Goal: Task Accomplishment & Management: Complete application form

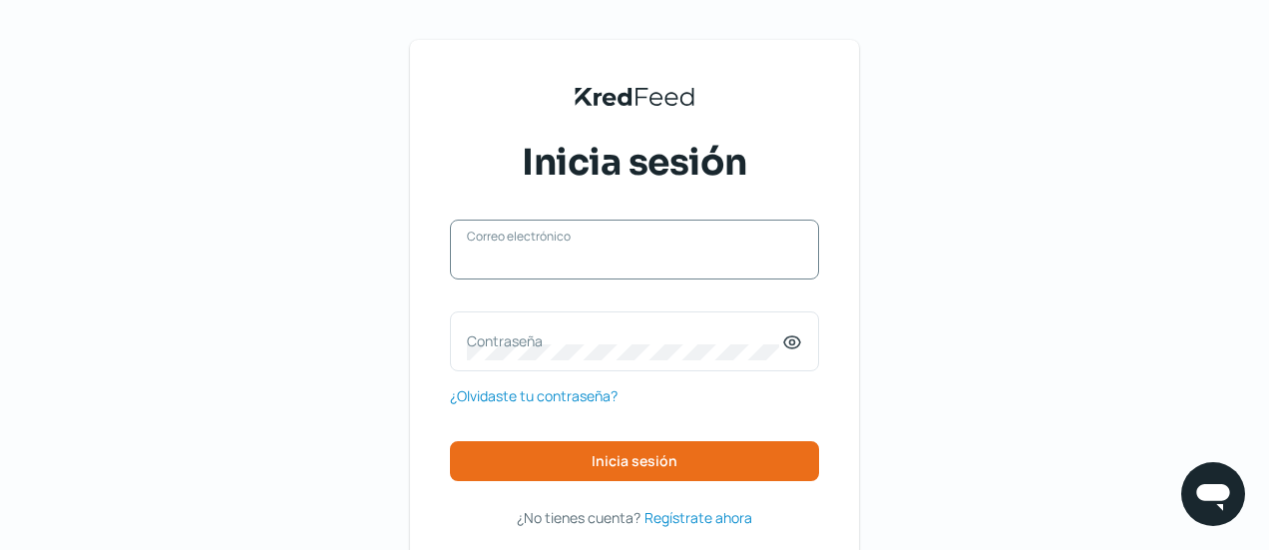
click at [549, 259] on input "Correo electrónico" at bounding box center [634, 259] width 335 height 18
type input "[EMAIL_ADDRESS][DOMAIN_NAME]"
click at [580, 326] on div "Contraseña" at bounding box center [634, 341] width 369 height 60
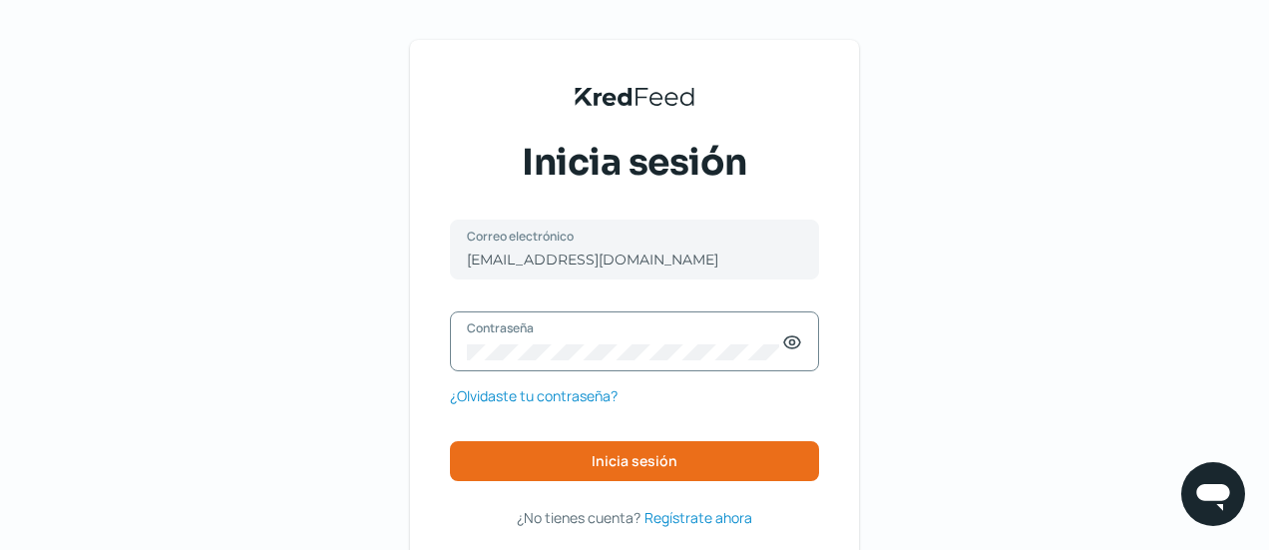
click at [795, 340] on icon at bounding box center [792, 342] width 5 height 5
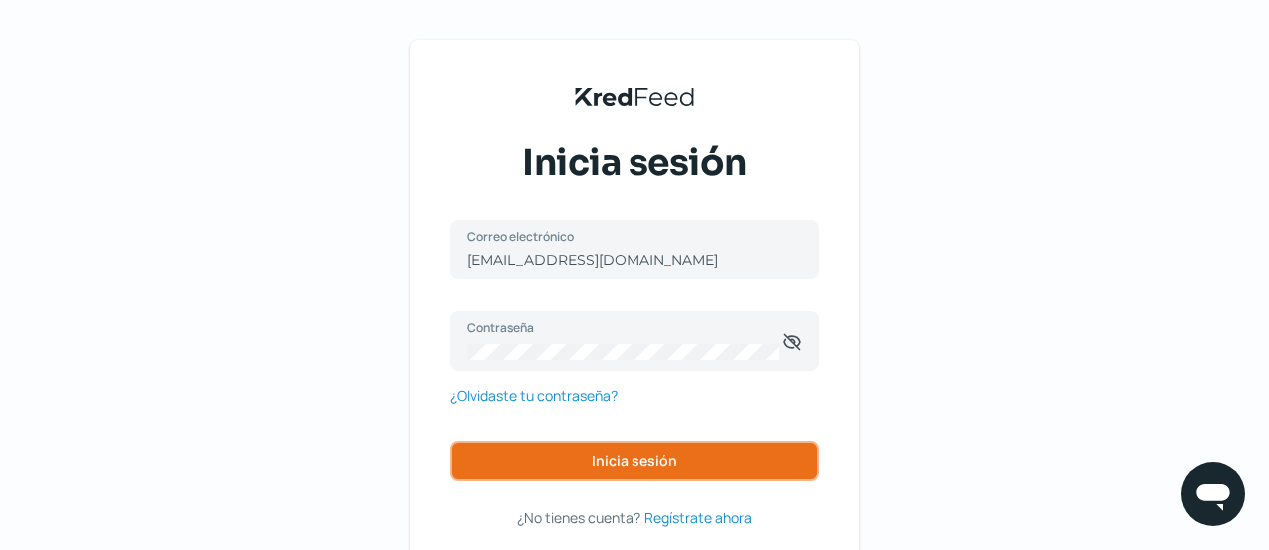
click at [664, 454] on span "Inicia sesión" at bounding box center [635, 461] width 86 height 14
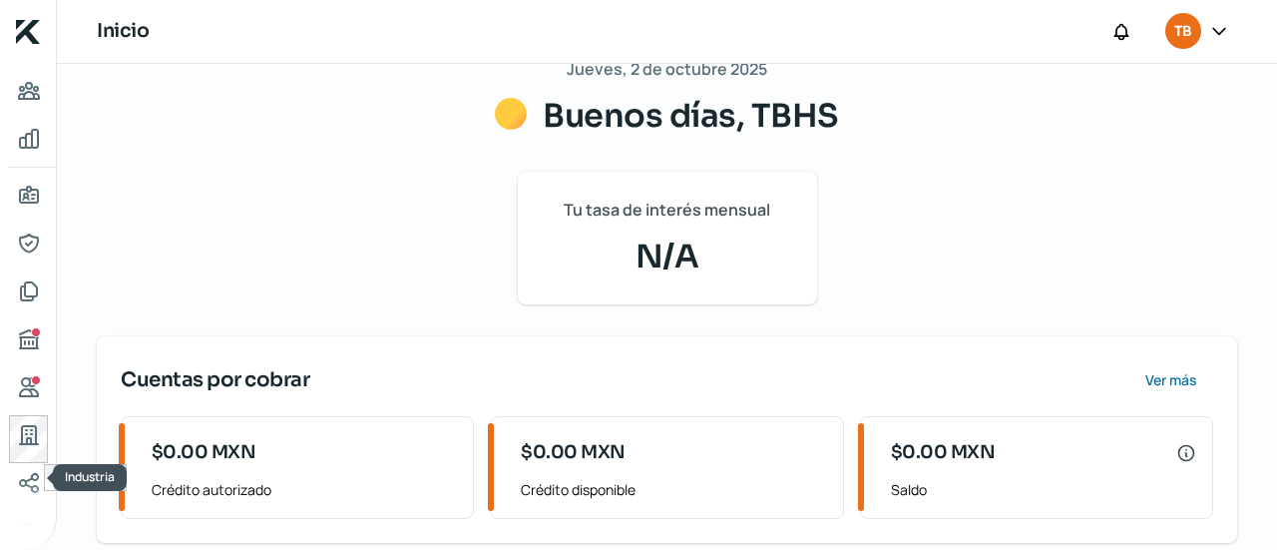
scroll to position [153, 0]
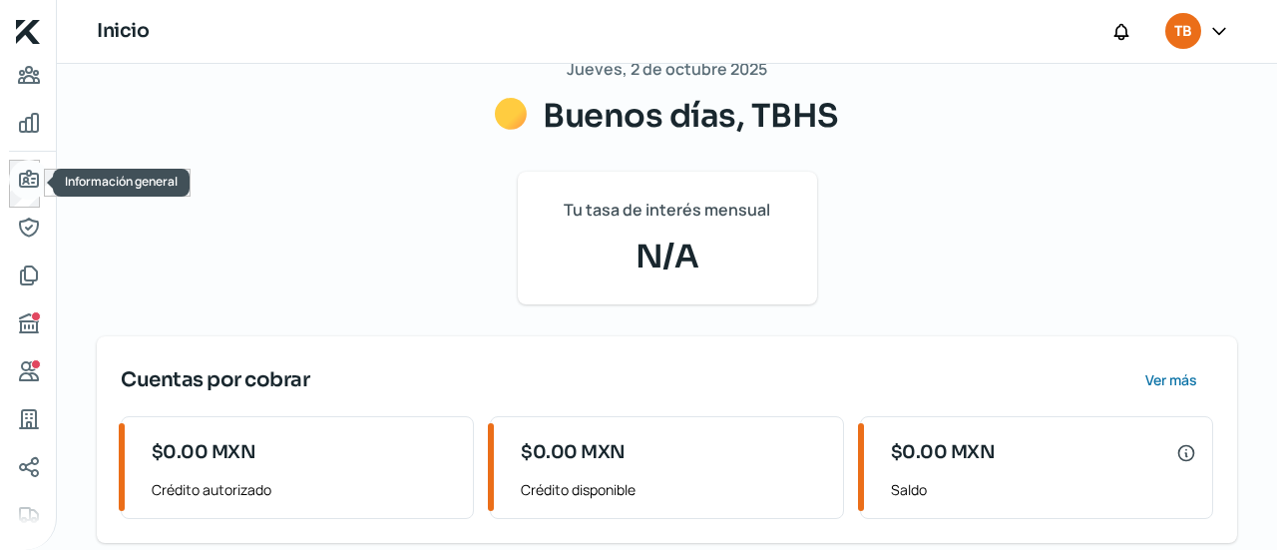
click at [20, 187] on icon "Información general" at bounding box center [29, 180] width 24 height 24
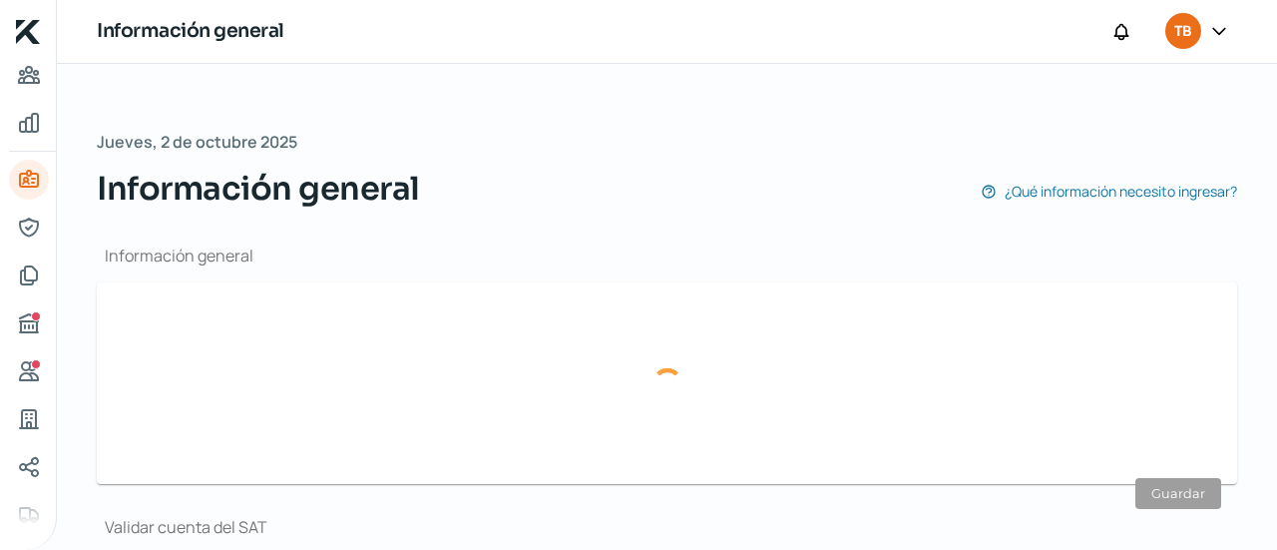
type input "[EMAIL_ADDRESS][DOMAIN_NAME]"
type input "Personas [PERSON_NAME] del régimen general"
type input "TBHS"
type input "66 - 2137 - 0078"
type input "TIS121213HE5"
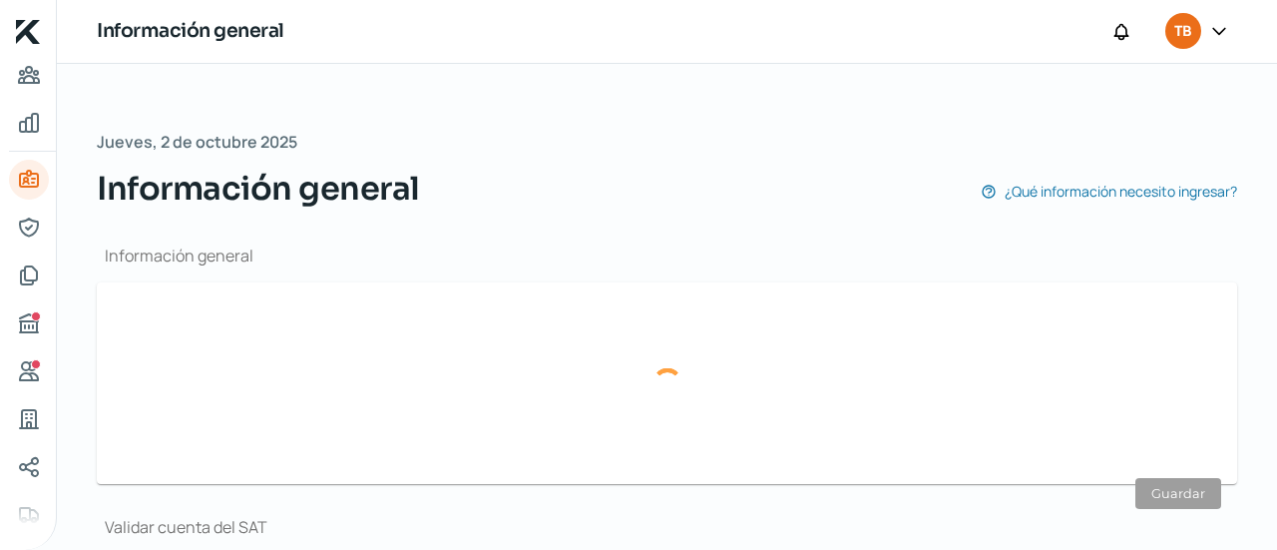
type input "De los Seris"
type input "7"
type input "83299"
type input "Parque Industrial"
type input "Hermosillo"
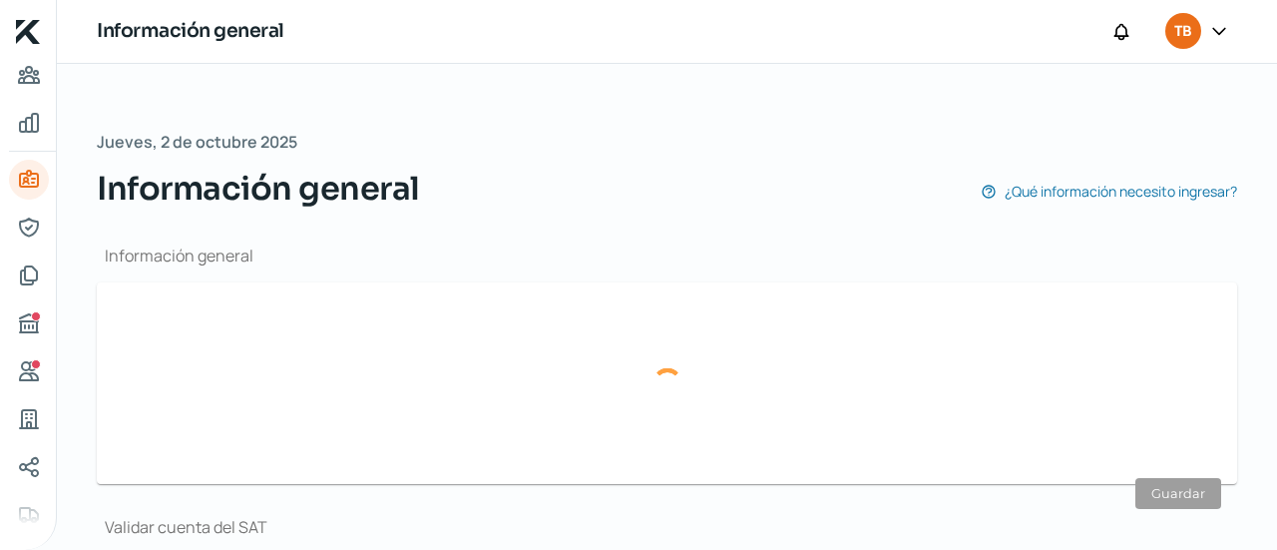
type input "[GEOGRAPHIC_DATA]"
type input "COMPROBANTE DE DOMICILIO TBS INGENIERIA [DATE].pdf"
type input "14"
type input "0"
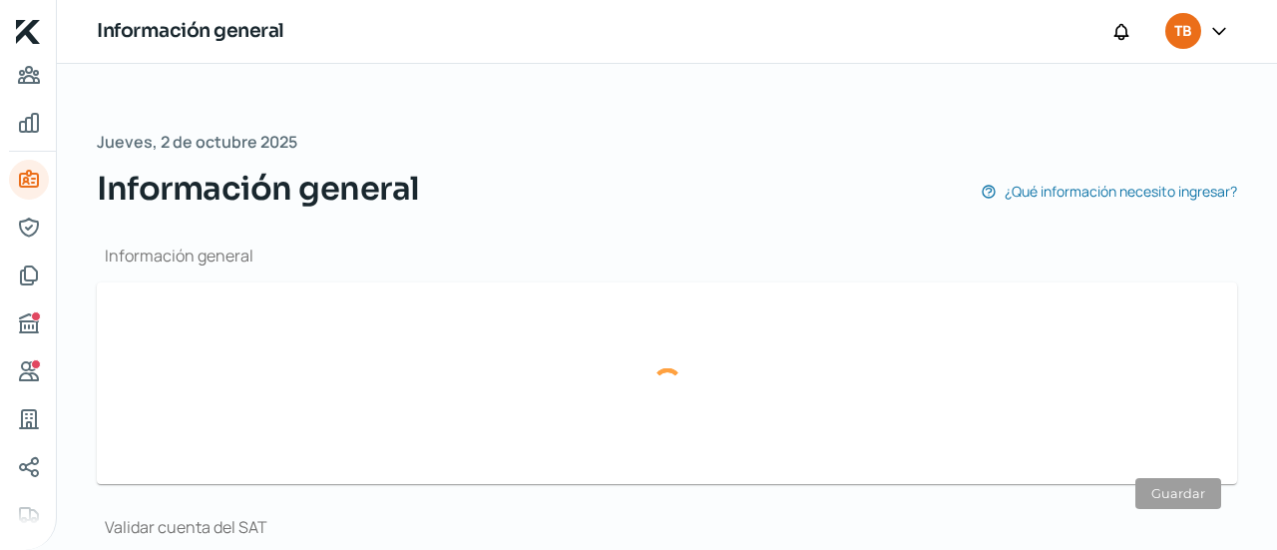
type input "Rentada"
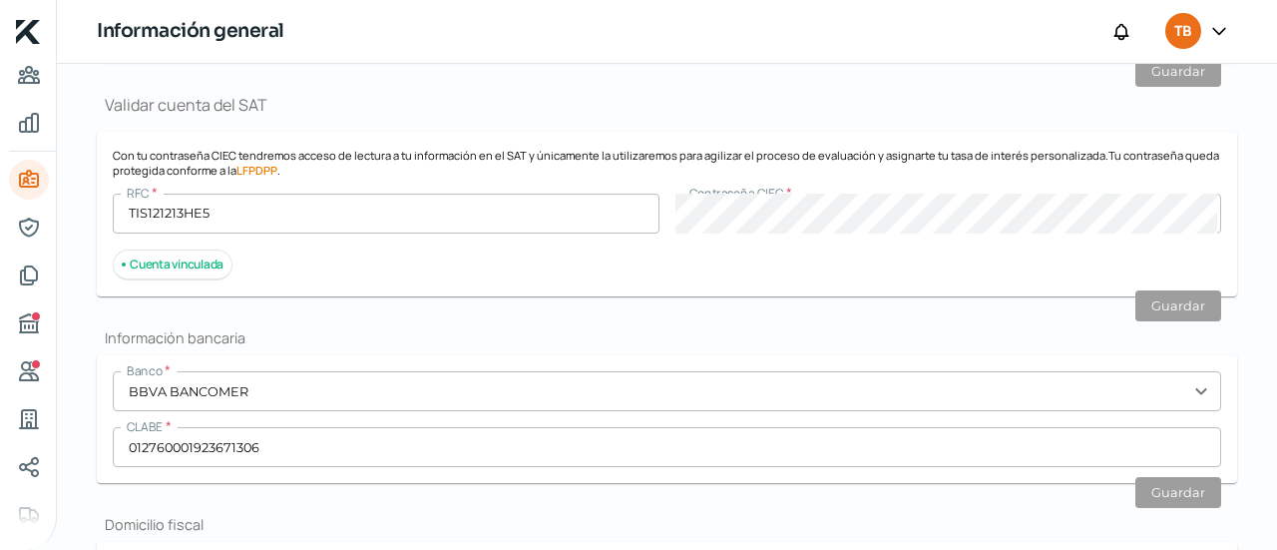
scroll to position [424, 0]
click at [44, 329] on body "Inicio | KredFeed Información general TB [DATE] Información general ¿Qué inform…" at bounding box center [638, 275] width 1277 height 550
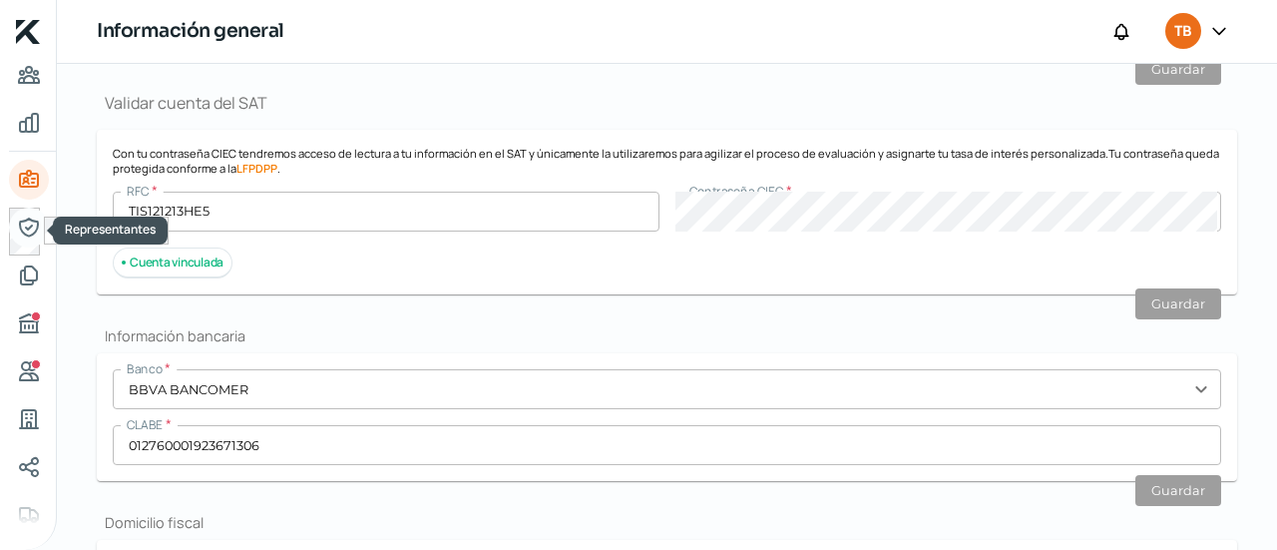
click at [26, 225] on icon "Representantes" at bounding box center [29, 227] width 24 height 24
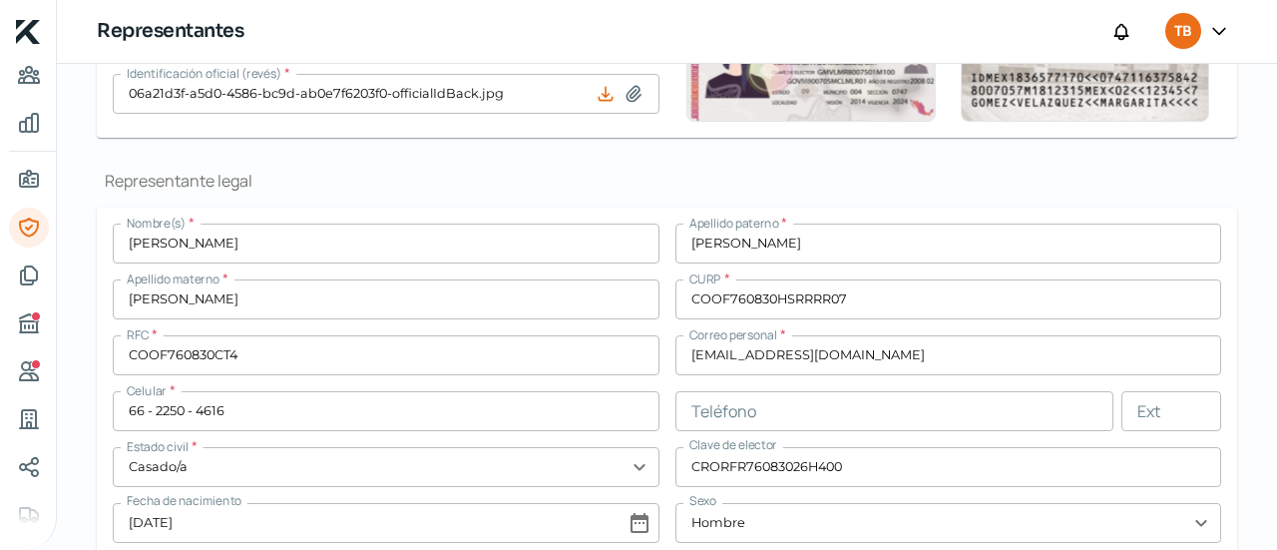
scroll to position [340, 0]
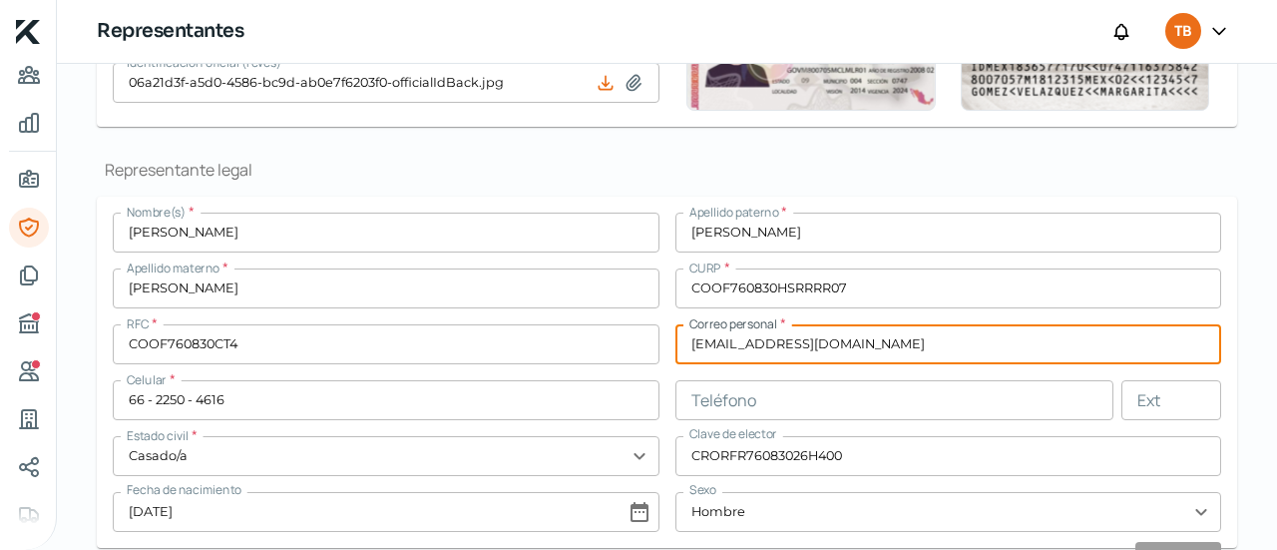
drag, startPoint x: 813, startPoint y: 346, endPoint x: 661, endPoint y: 348, distance: 151.6
click at [662, 348] on div "Nombre(s) * [PERSON_NAME] paterno * [PERSON_NAME] materno * [PERSON_NAME] * COO…" at bounding box center [667, 371] width 1108 height 319
click at [726, 344] on input "[EMAIL_ADDRESS][DOMAIN_NAME]" at bounding box center [948, 344] width 547 height 40
click at [752, 350] on input "[EMAIL_ADDRESS][DOMAIN_NAME]" at bounding box center [948, 344] width 547 height 40
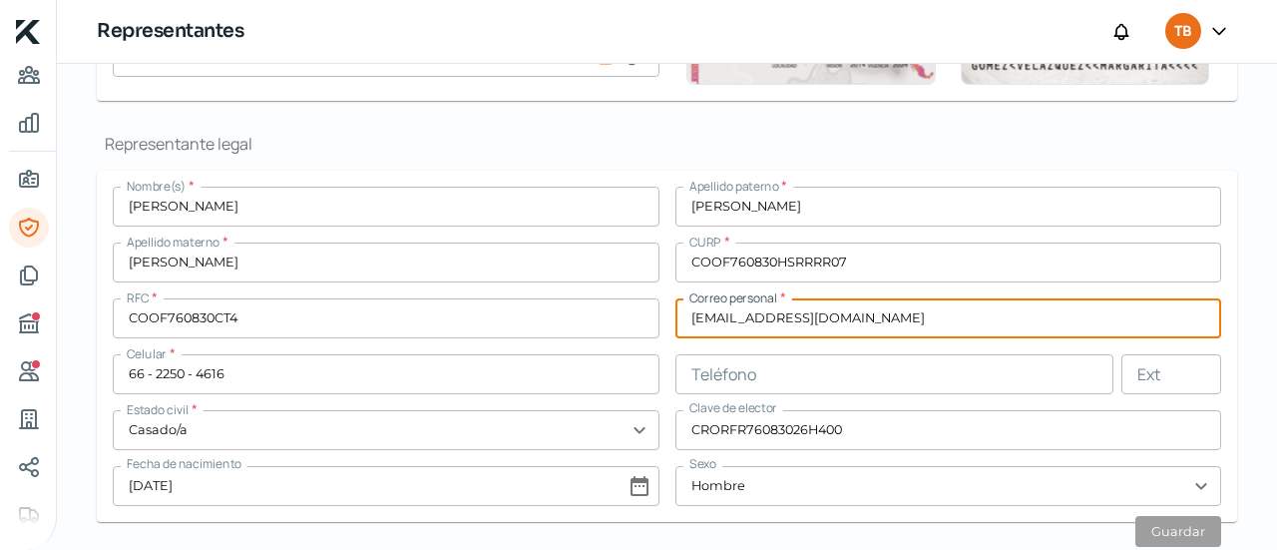
click at [727, 324] on input "[EMAIL_ADDRESS][DOMAIN_NAME]" at bounding box center [948, 318] width 547 height 40
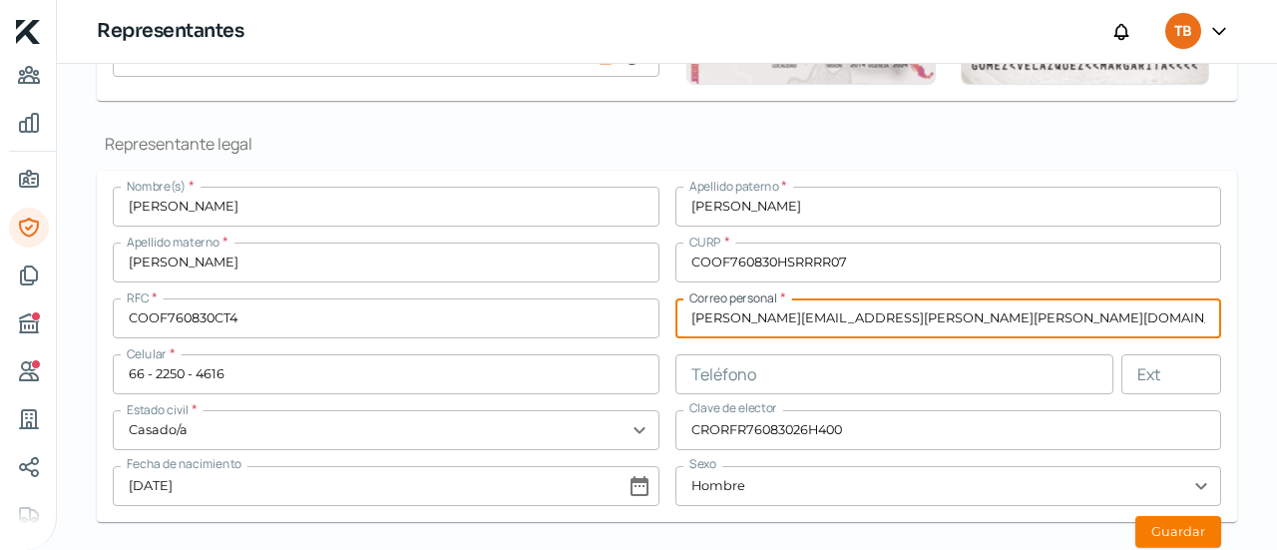
click at [954, 321] on input "[PERSON_NAME][EMAIL_ADDRESS][PERSON_NAME][PERSON_NAME][DOMAIN_NAME]" at bounding box center [948, 318] width 547 height 40
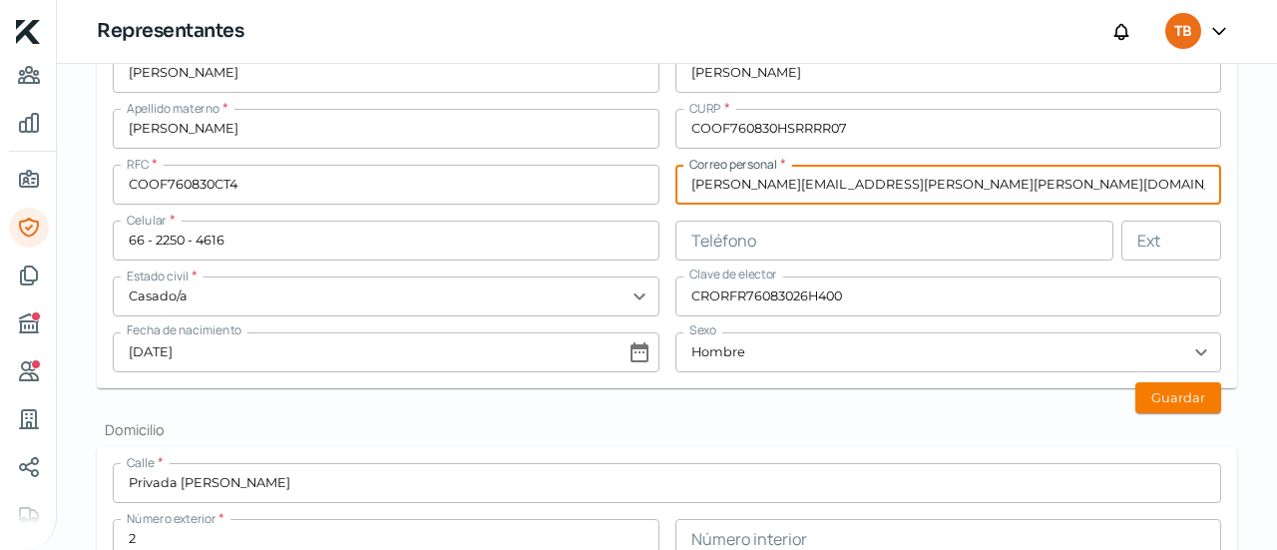
scroll to position [502, 0]
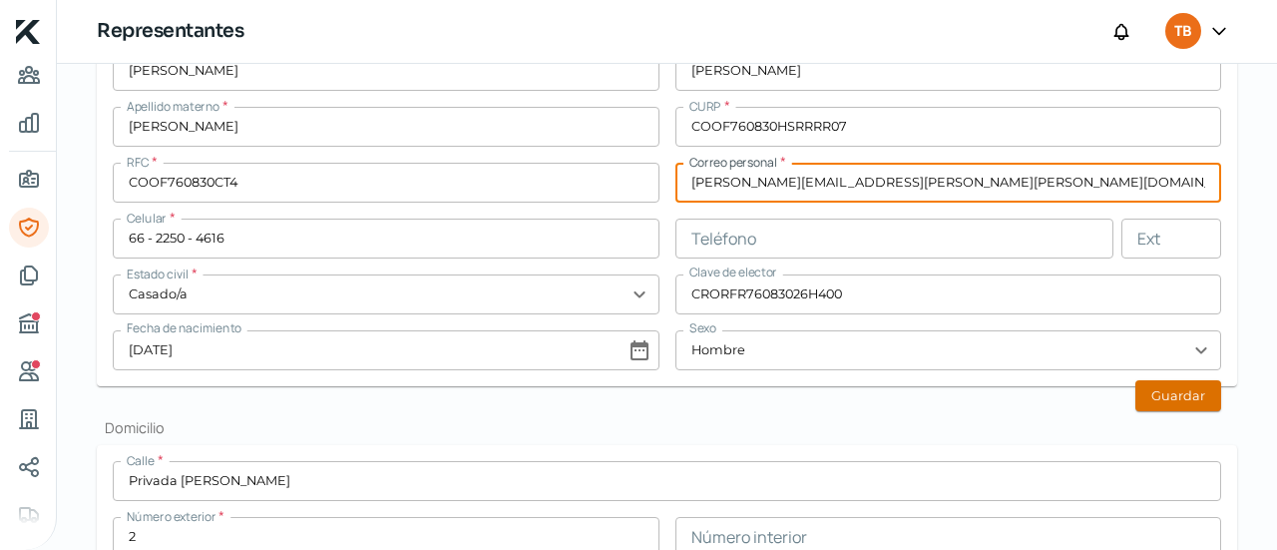
type input "[PERSON_NAME][EMAIL_ADDRESS][PERSON_NAME][PERSON_NAME][DOMAIN_NAME]"
click at [1165, 400] on button "Guardar" at bounding box center [1178, 395] width 86 height 31
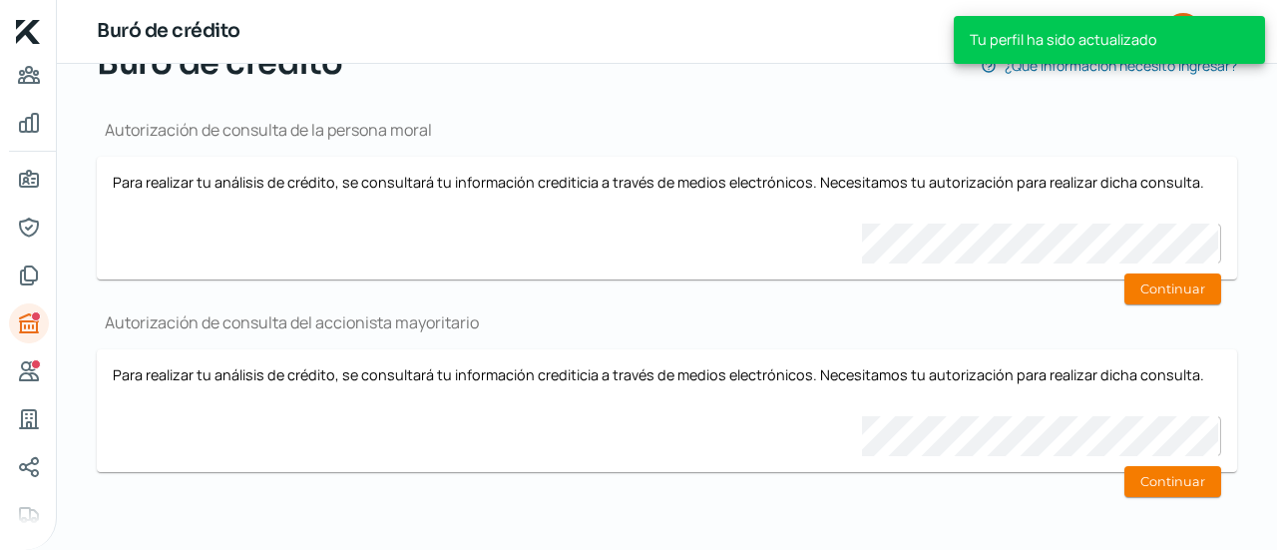
scroll to position [185, 0]
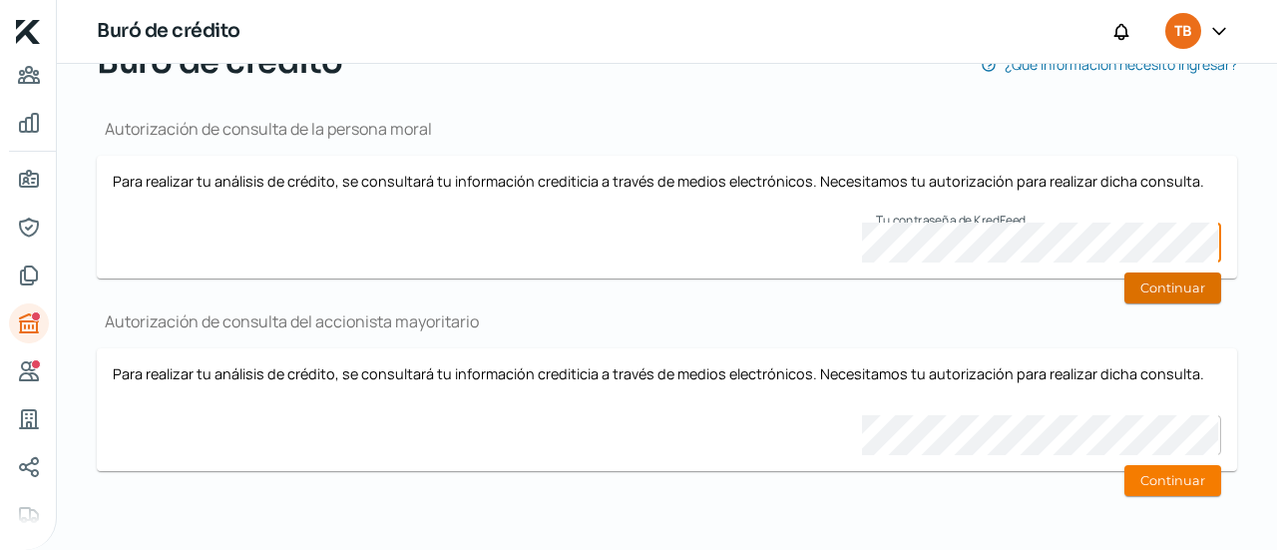
click at [1175, 278] on button "Continuar" at bounding box center [1172, 287] width 97 height 31
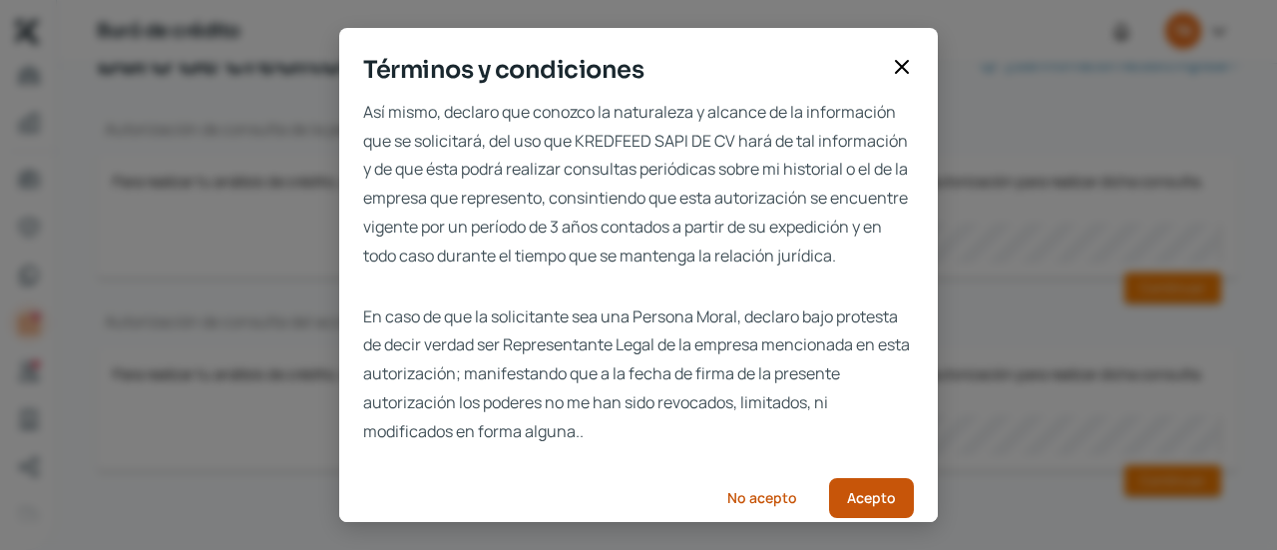
scroll to position [200, 0]
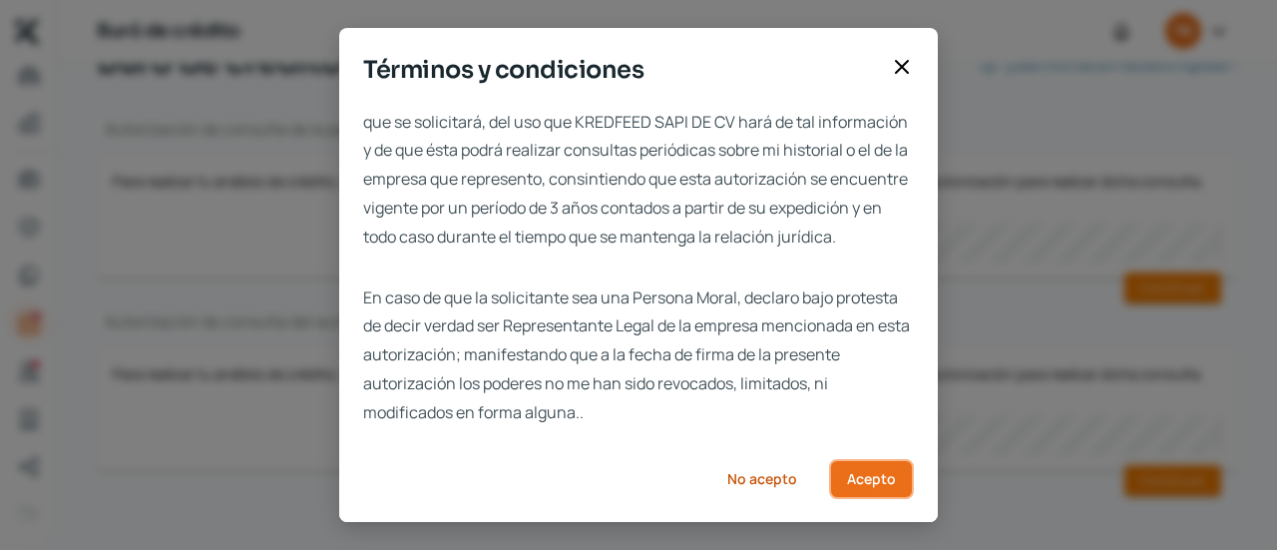
click at [881, 474] on span "Acepto" at bounding box center [871, 479] width 49 height 14
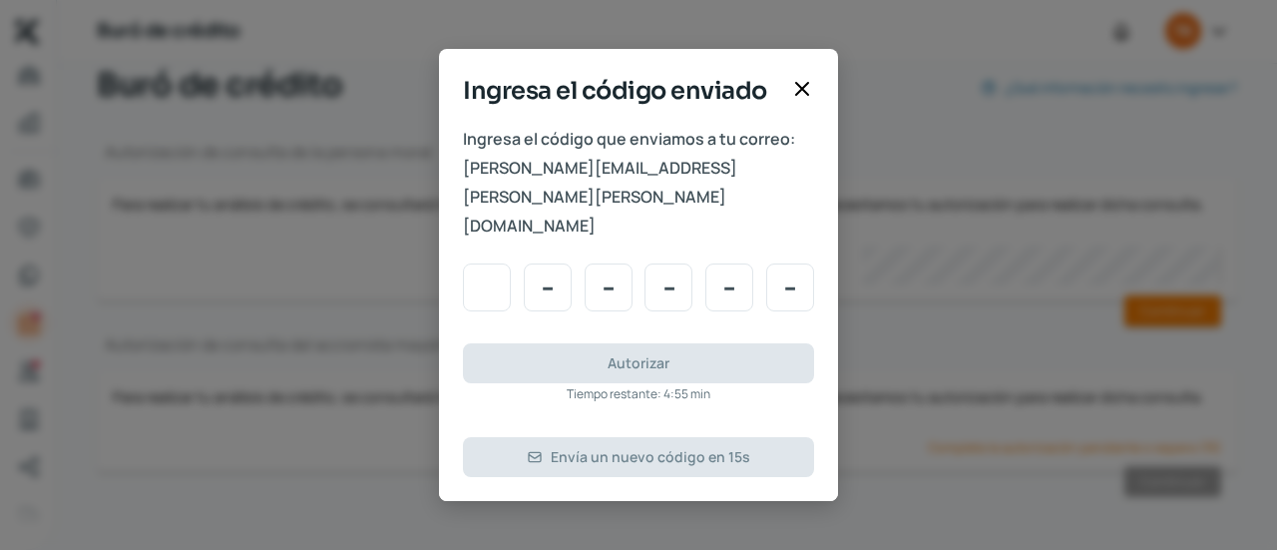
type input "6"
type input "3"
type input "1"
type input "2"
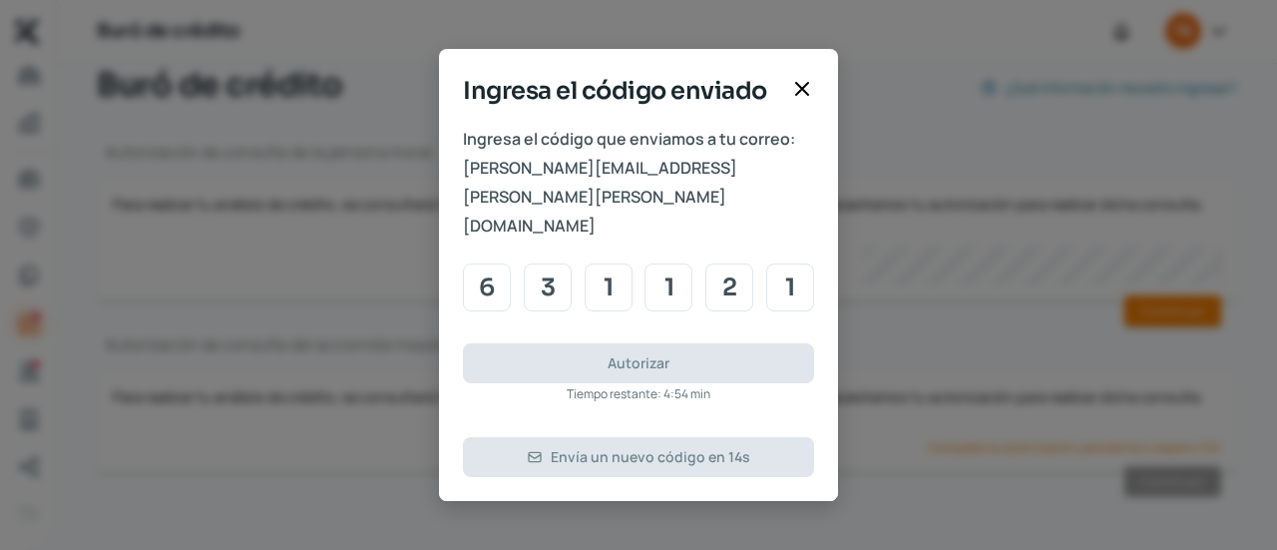
type input "1"
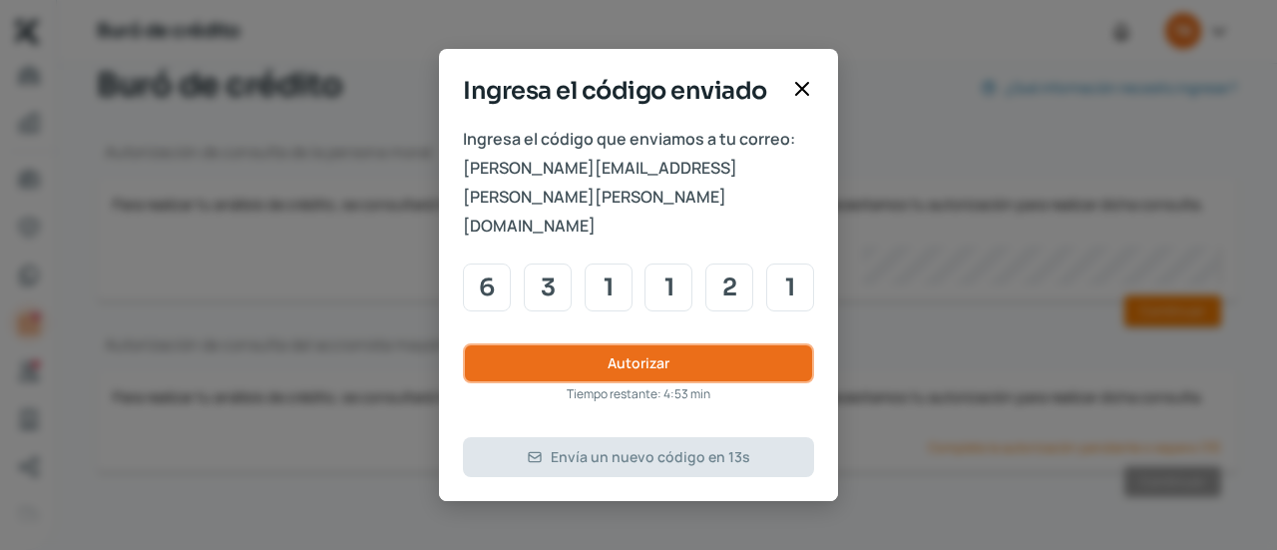
click at [623, 356] on span "Autorizar" at bounding box center [639, 363] width 62 height 14
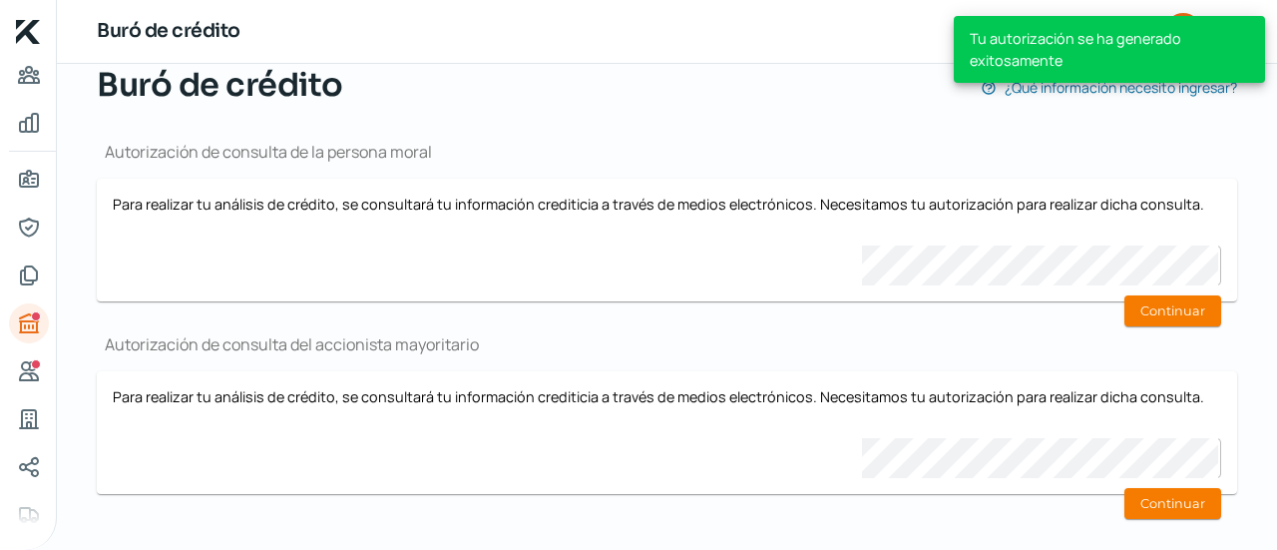
scroll to position [164, 0]
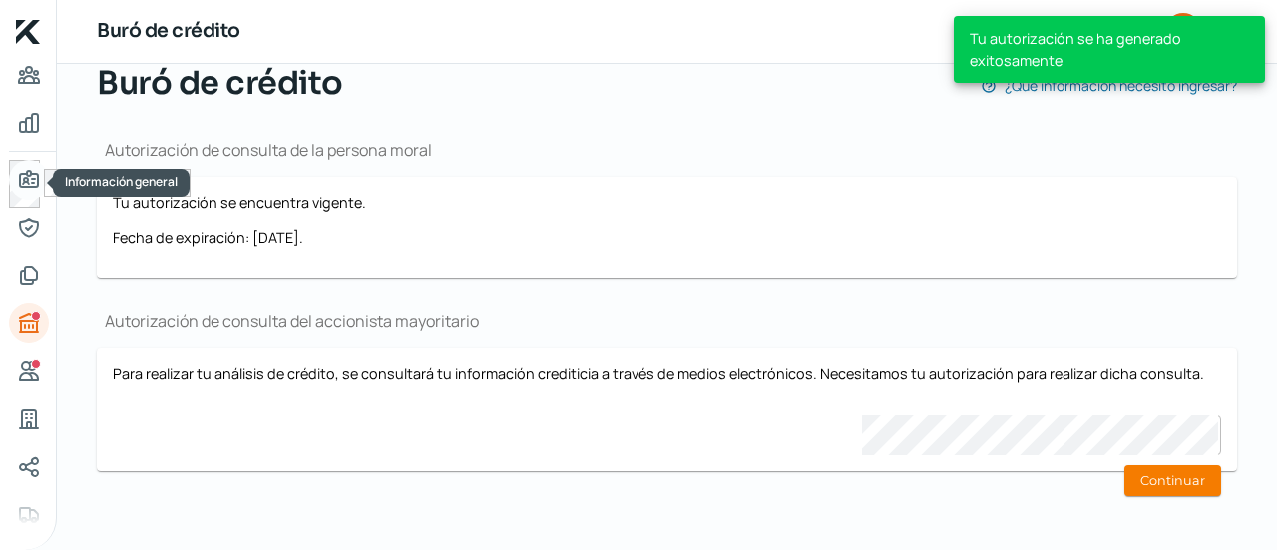
click at [32, 181] on icon "Información general" at bounding box center [29, 180] width 24 height 24
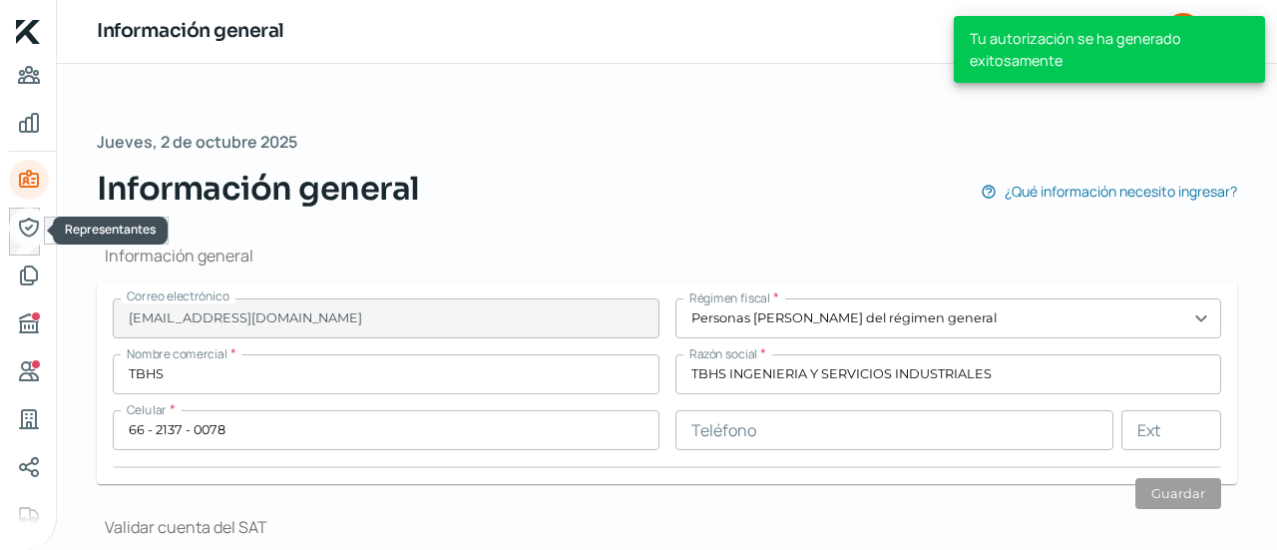
type input "TIS121213HE5"
type input "De los Seris"
type input "7"
type input "83299"
type input "Parque Industrial"
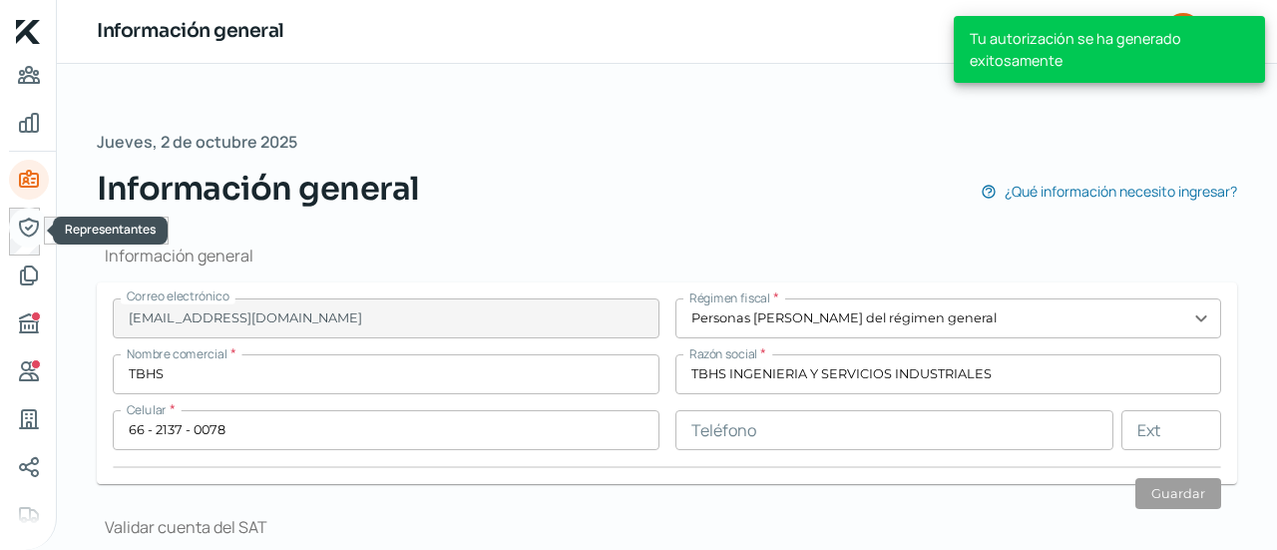
type input "Hermosillo"
type input "[GEOGRAPHIC_DATA]"
type input "COMPROBANTE DE DOMICILIO TBS INGENIERIA [DATE].pdf"
type input "14"
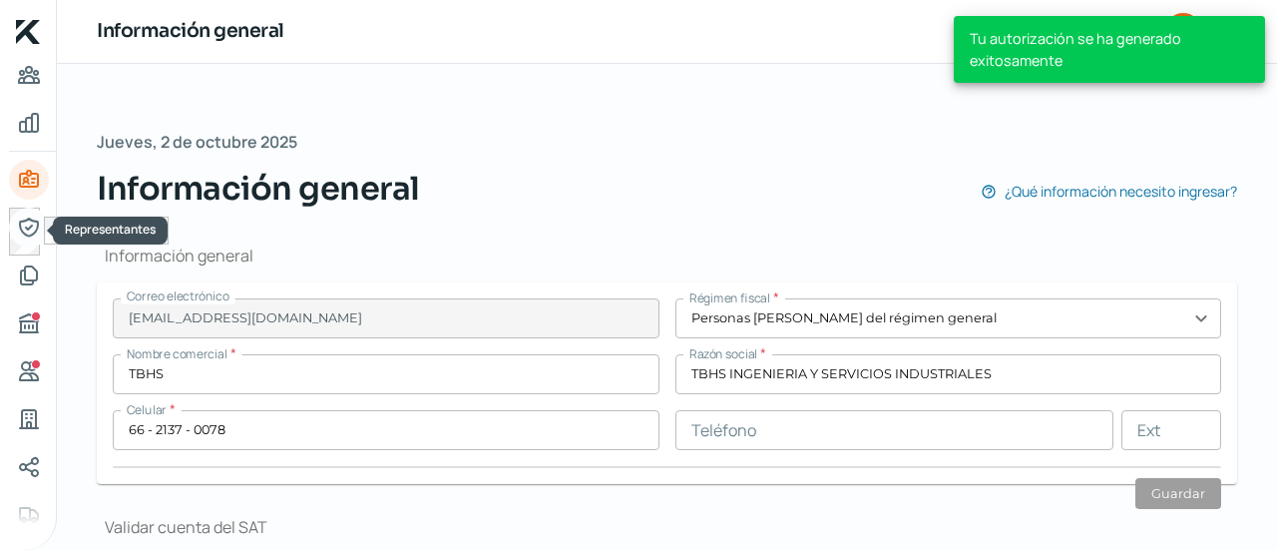
type input "0"
type input "Rentada"
click at [34, 228] on icon "Representantes" at bounding box center [29, 227] width 24 height 24
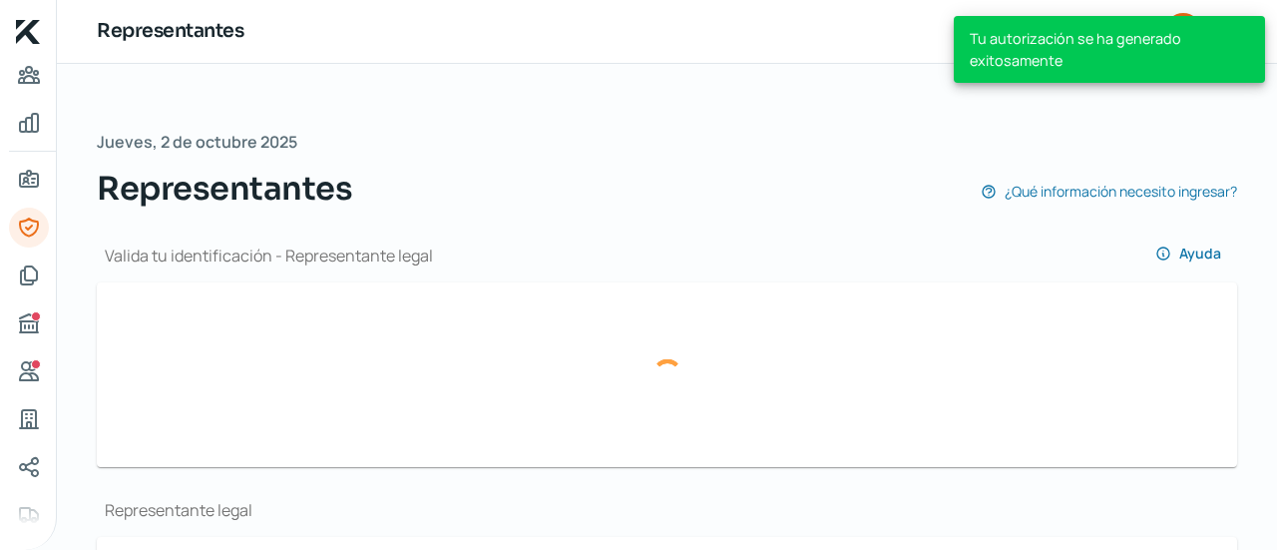
type input "06a21d3f-a5d0-4586-bc9d-ab0e7f6203f0-officialIdFront.jpg"
type input "06a21d3f-a5d0-4586-bc9d-ab0e7f6203f0-officialIdBack.jpg"
type input "[PERSON_NAME]"
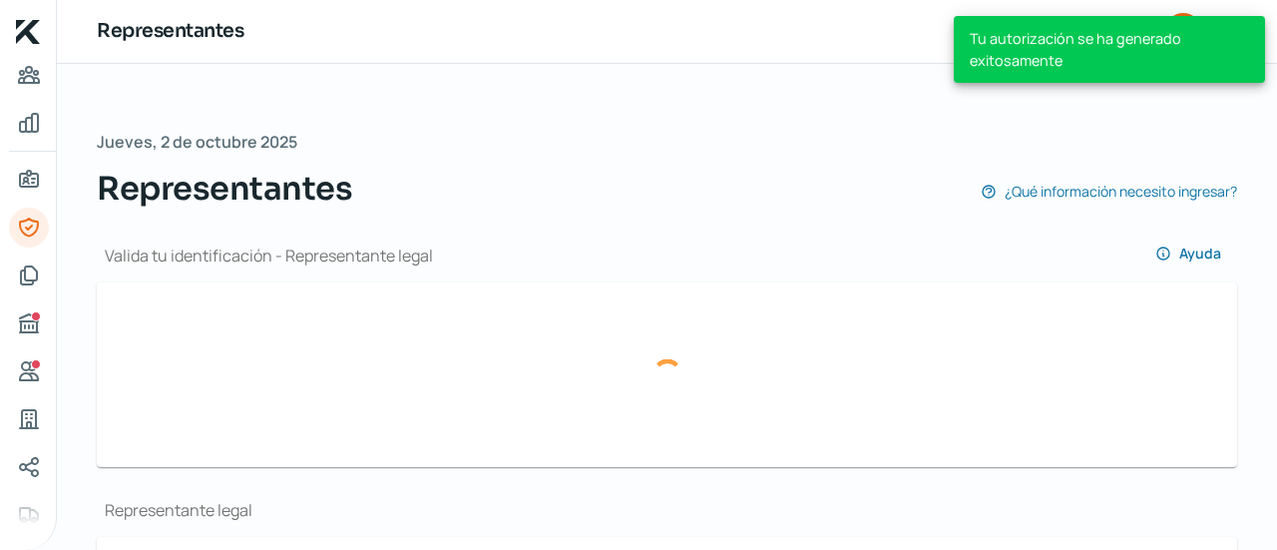
type input "COOF760830HSRRRR07"
type input "COOF760830CT4"
type input "[PERSON_NAME][EMAIL_ADDRESS][PERSON_NAME][PERSON_NAME][DOMAIN_NAME]"
type input "66 - 2250 - 4616"
type input "Casado/a"
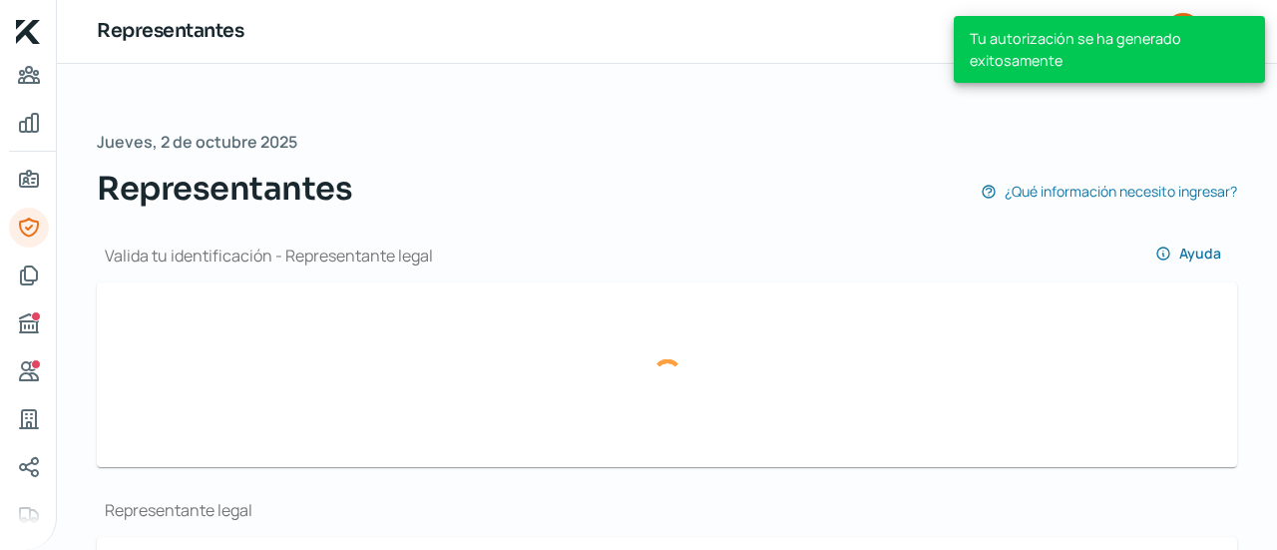
type input "CRORFR76083026H400"
type input "[DATE]"
type input "Hombre"
type input "06a21d3f-a5d0-4586-bc9d-ab0e7f6203f0-majorityShareholderOif.jpg"
type input "06a21d3f-a5d0-4586-bc9d-ab0e7f6203f0-majorityShareholderOib.jpg"
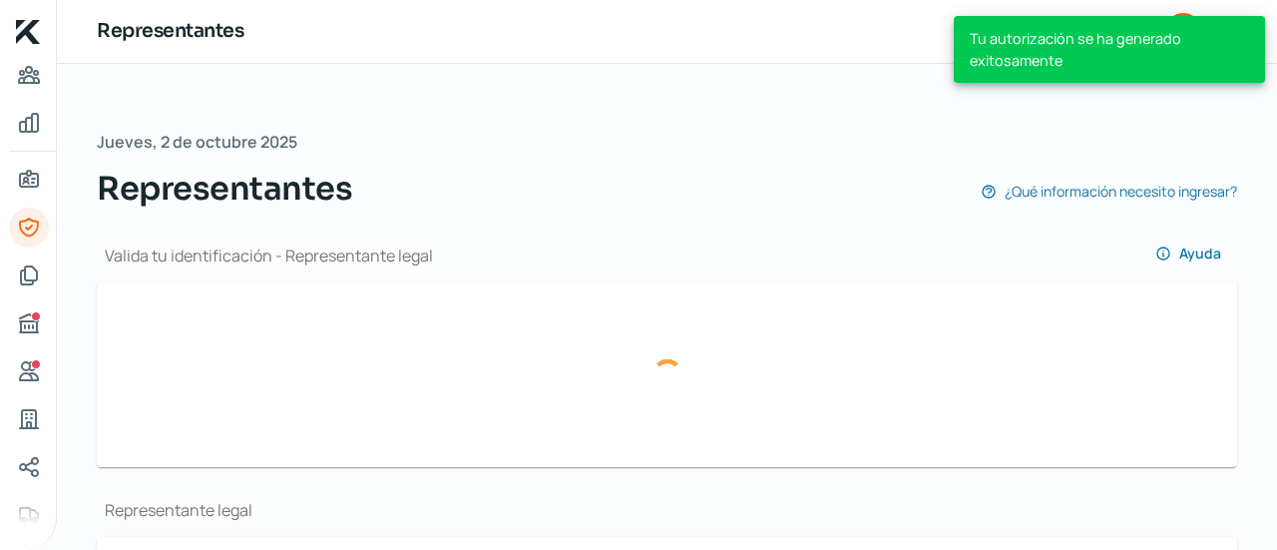
type input "[PERSON_NAME]"
type input "COOF760830HSRRRR07"
type input "COOF760830CT4"
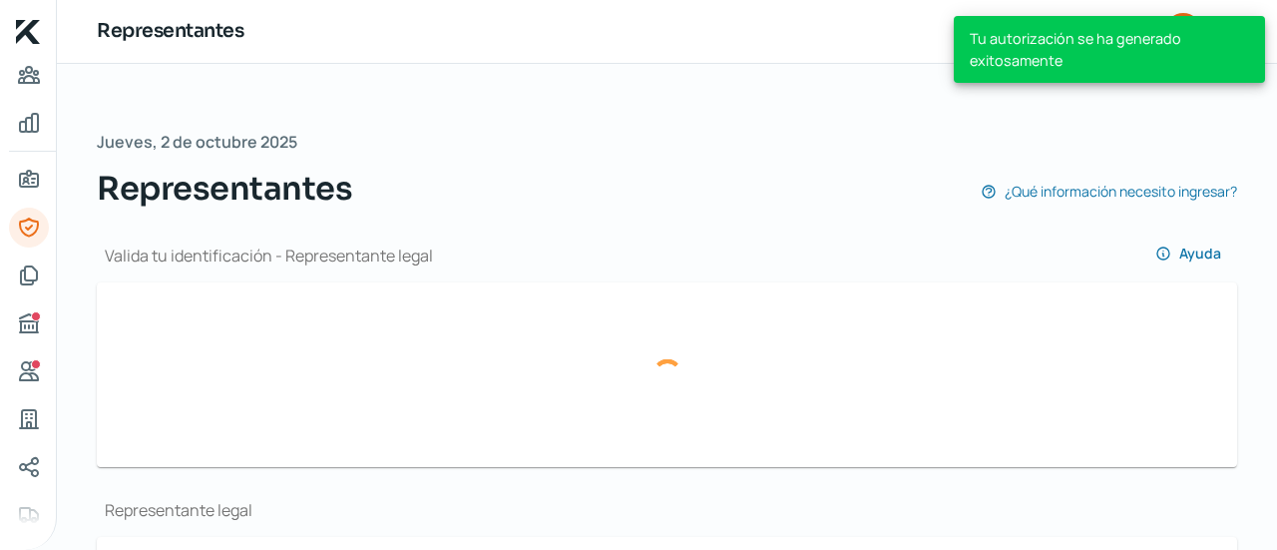
type input "[EMAIL_ADDRESS][DOMAIN_NAME]"
type input "66 - 2250 - 4616"
type input "Casado/a"
type input "CRORFR76083026H400"
type input "[DATE]"
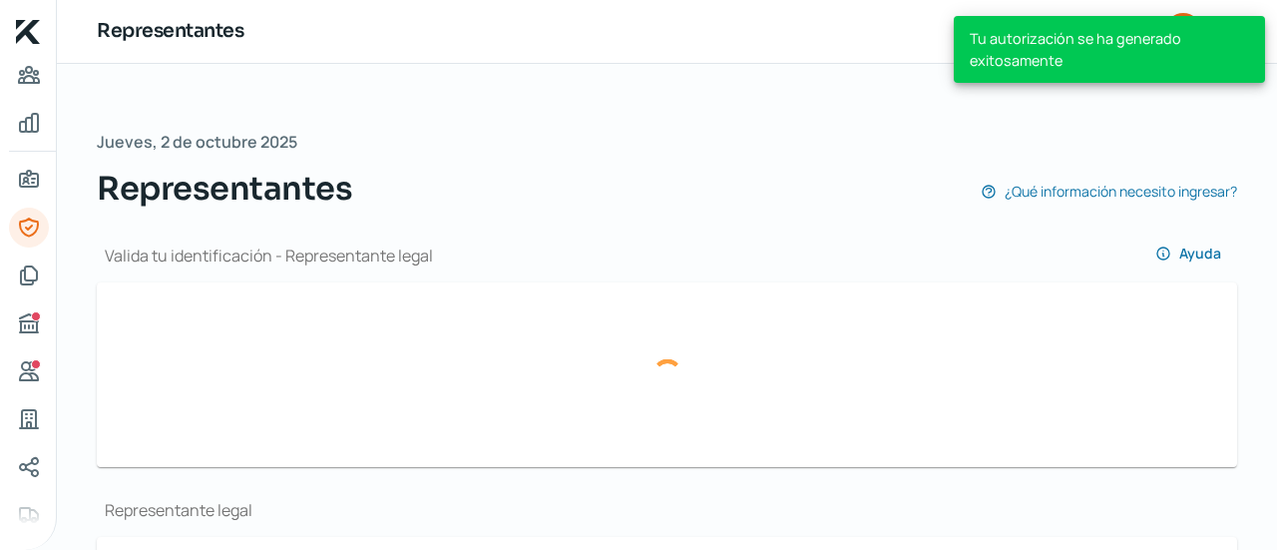
type input "Hombre"
type input "No"
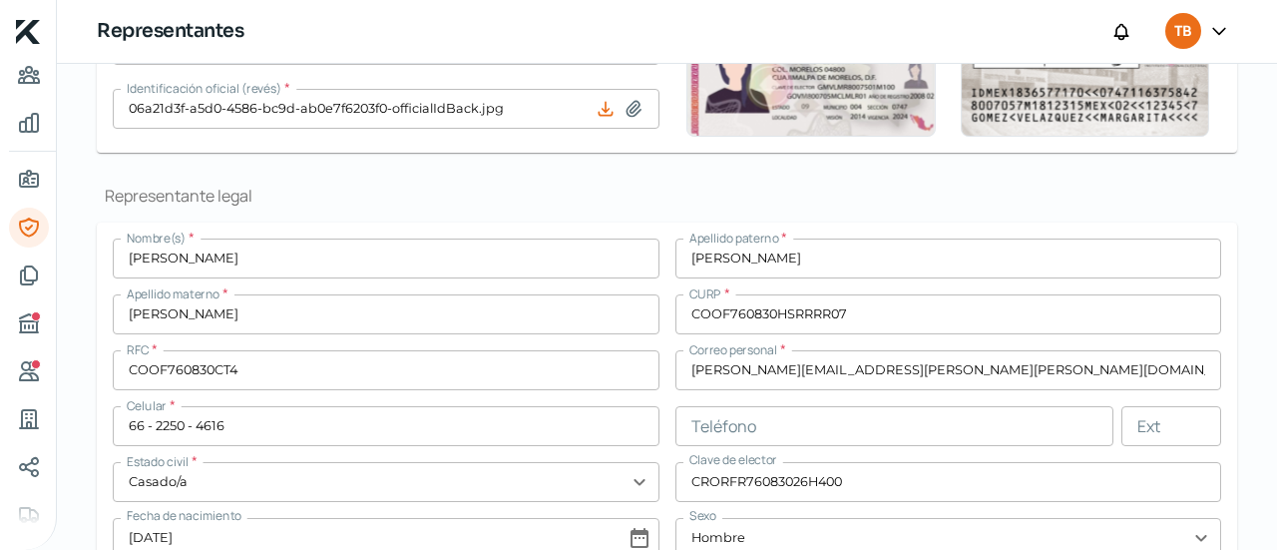
scroll to position [315, 0]
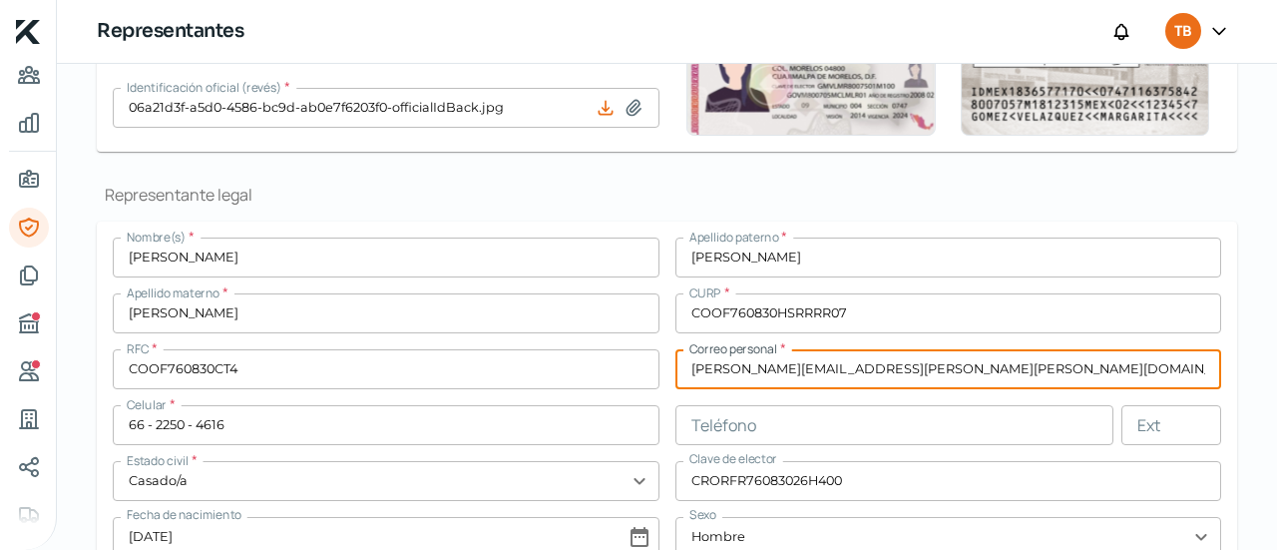
drag, startPoint x: 903, startPoint y: 374, endPoint x: 648, endPoint y: 368, distance: 254.5
click at [648, 368] on div "Nombre(s) * [PERSON_NAME] paterno * [PERSON_NAME] materno * [PERSON_NAME] * COO…" at bounding box center [667, 396] width 1108 height 319
paste input "[EMAIL_ADDRESS][DOMAIN_NAME]"
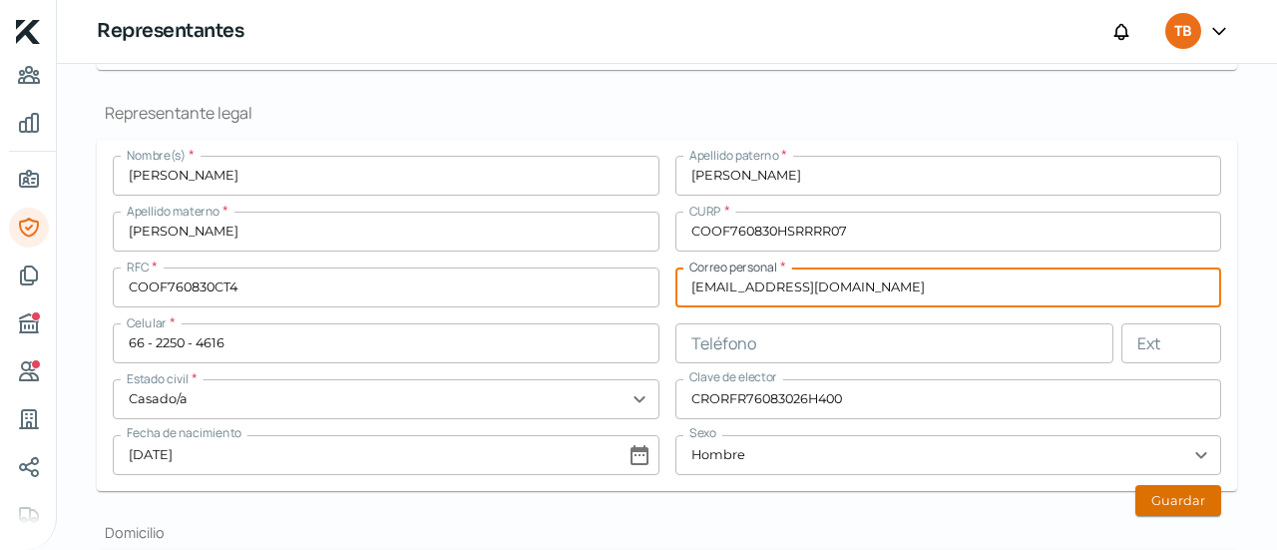
type input "[EMAIL_ADDRESS][DOMAIN_NAME]"
click at [1180, 491] on button "Guardar" at bounding box center [1178, 500] width 86 height 31
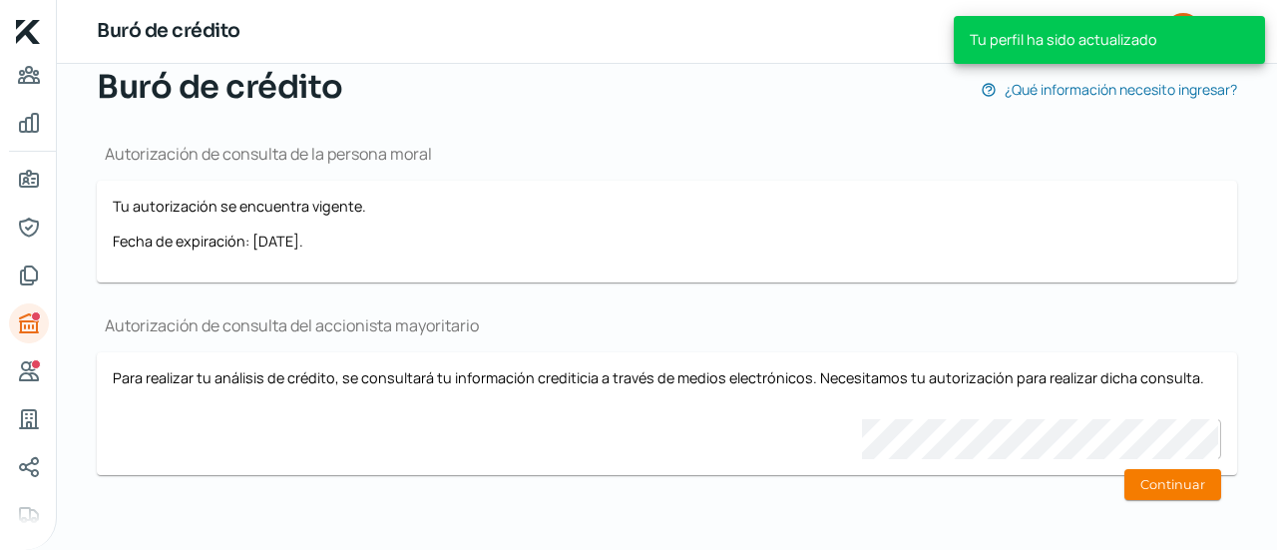
scroll to position [164, 0]
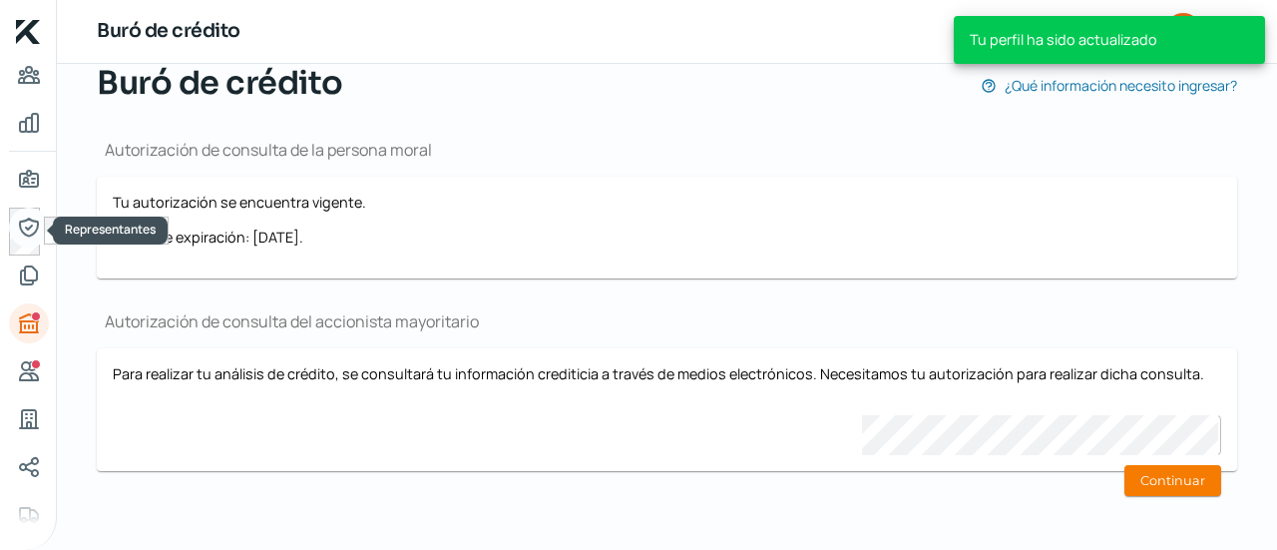
click at [24, 218] on icon "Representantes" at bounding box center [29, 227] width 24 height 24
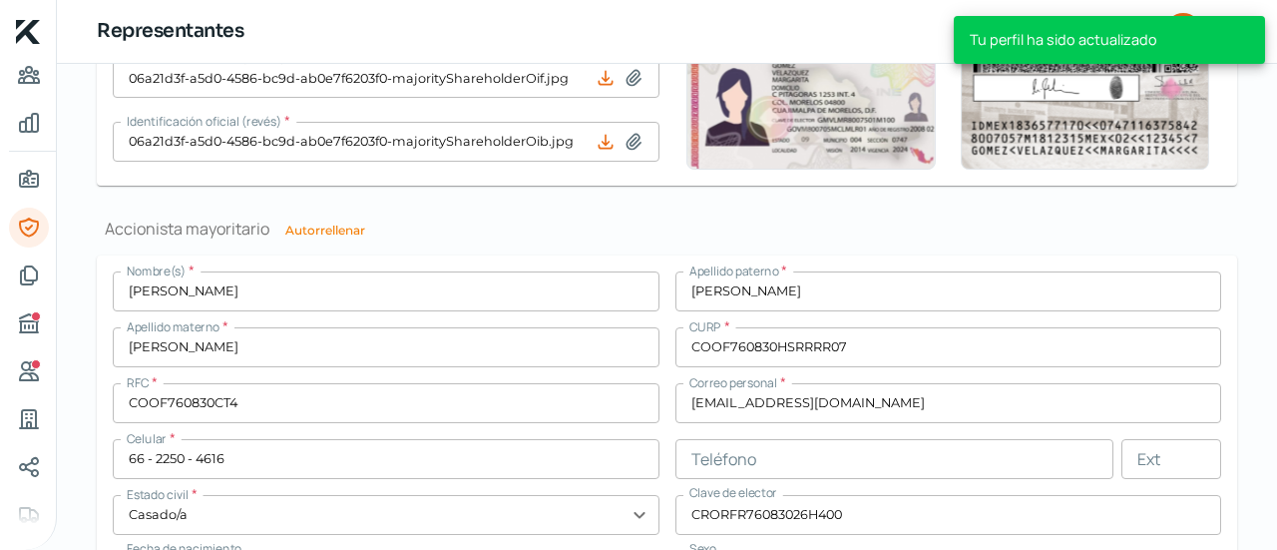
scroll to position [1474, 0]
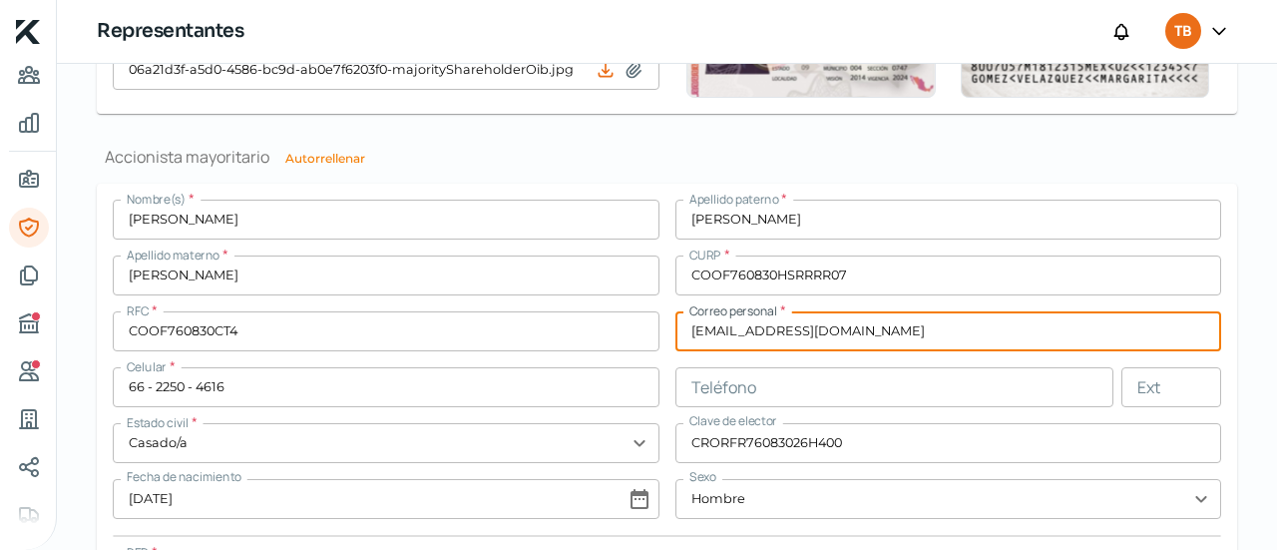
drag, startPoint x: 848, startPoint y: 329, endPoint x: 648, endPoint y: 331, distance: 199.5
click at [648, 331] on div "Nombre(s) * [PERSON_NAME] paterno * [PERSON_NAME] materno * [PERSON_NAME] CURP …" at bounding box center [667, 399] width 1108 height 399
click at [731, 333] on input "[EMAIL_ADDRESS][DOMAIN_NAME]" at bounding box center [948, 331] width 547 height 40
click at [728, 338] on input "[EMAIL_ADDRESS][DOMAIN_NAME]" at bounding box center [948, 331] width 547 height 40
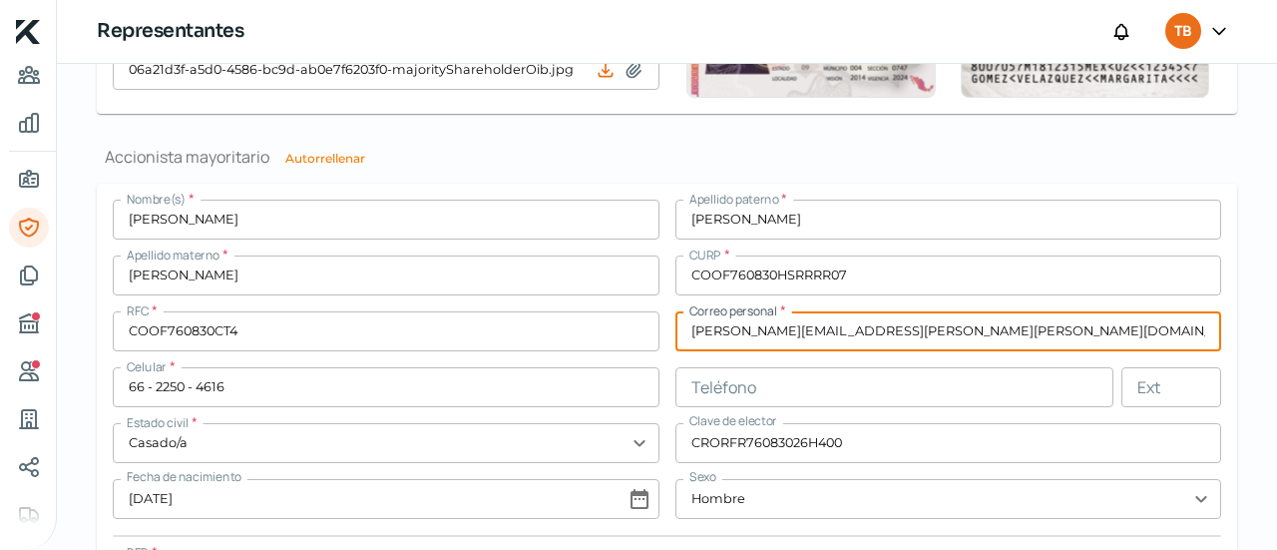
type input "[PERSON_NAME][EMAIL_ADDRESS][PERSON_NAME][PERSON_NAME][DOMAIN_NAME]"
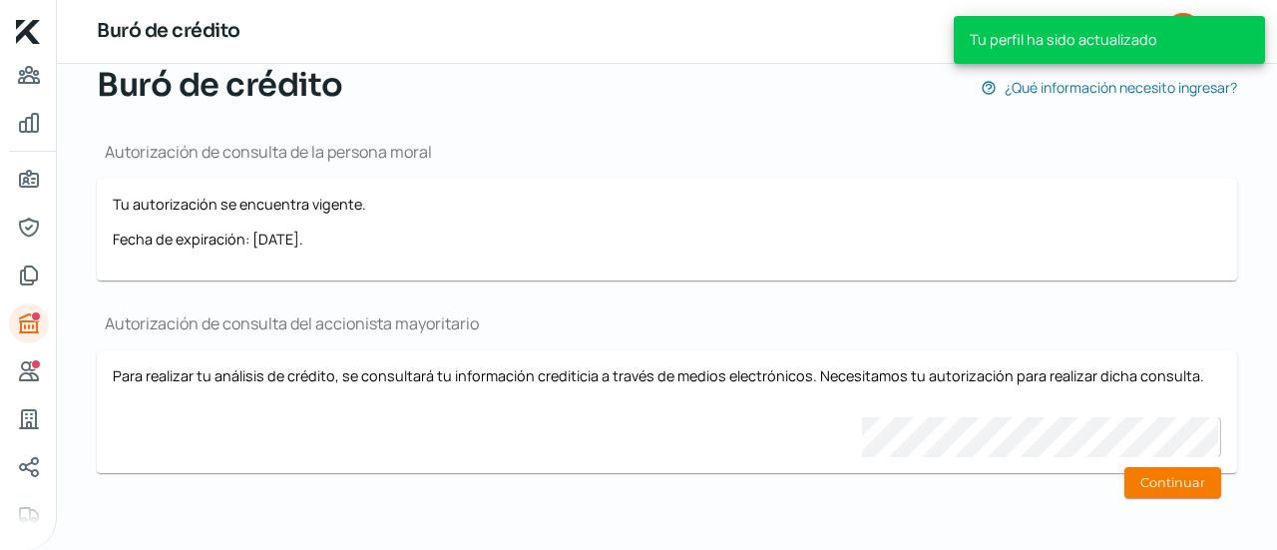
scroll to position [164, 0]
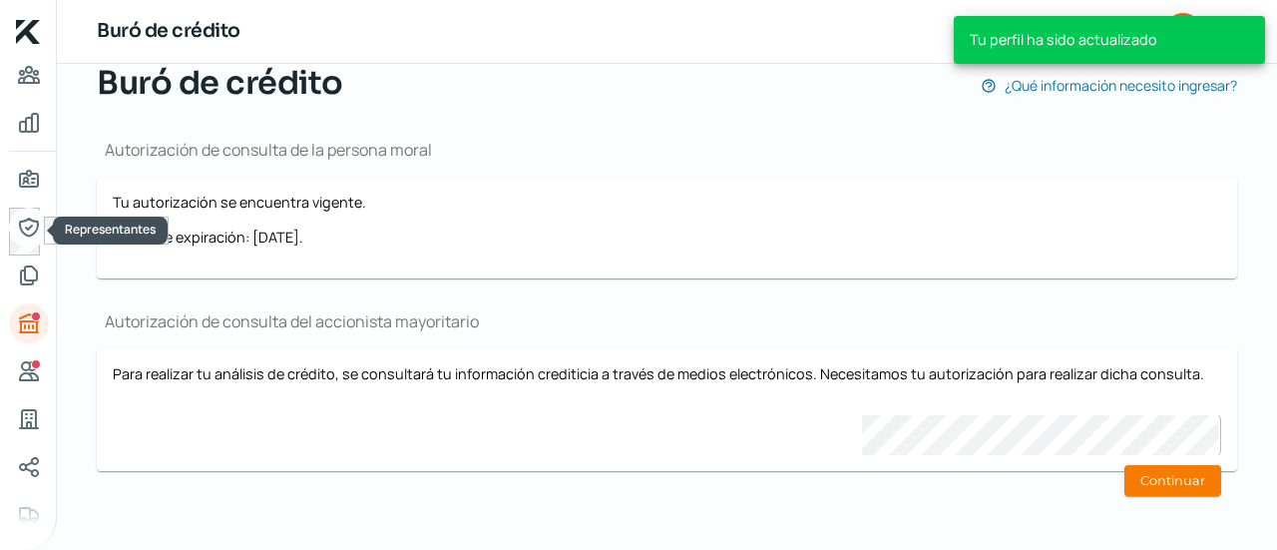
click at [30, 226] on icon "Representantes" at bounding box center [29, 227] width 24 height 24
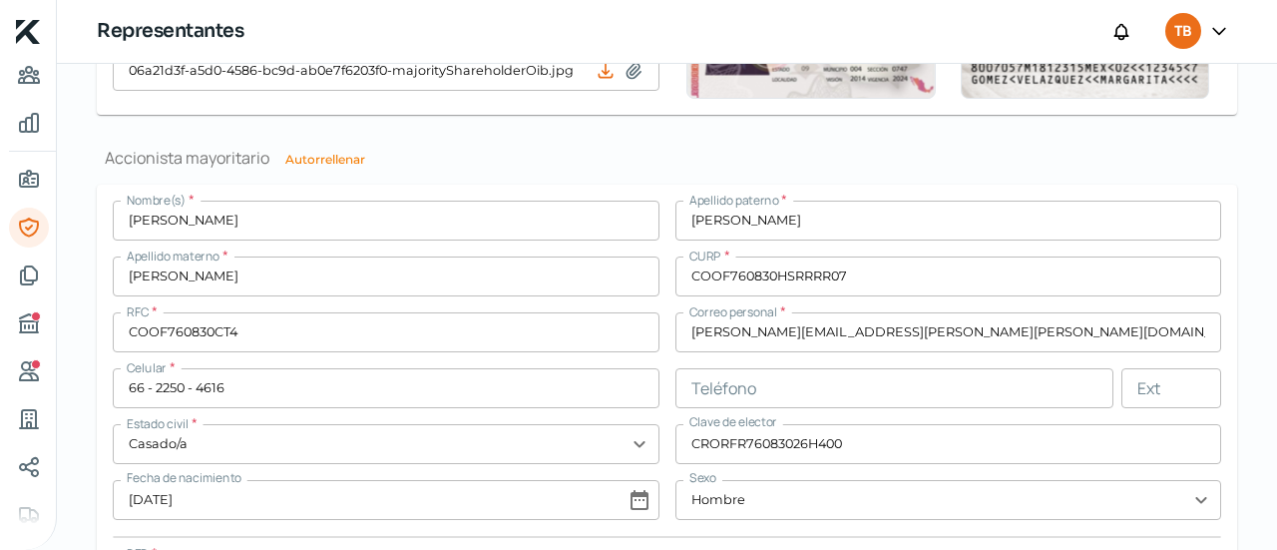
scroll to position [1472, 0]
click at [920, 335] on input "[PERSON_NAME][EMAIL_ADDRESS][PERSON_NAME][PERSON_NAME][DOMAIN_NAME]" at bounding box center [948, 333] width 547 height 40
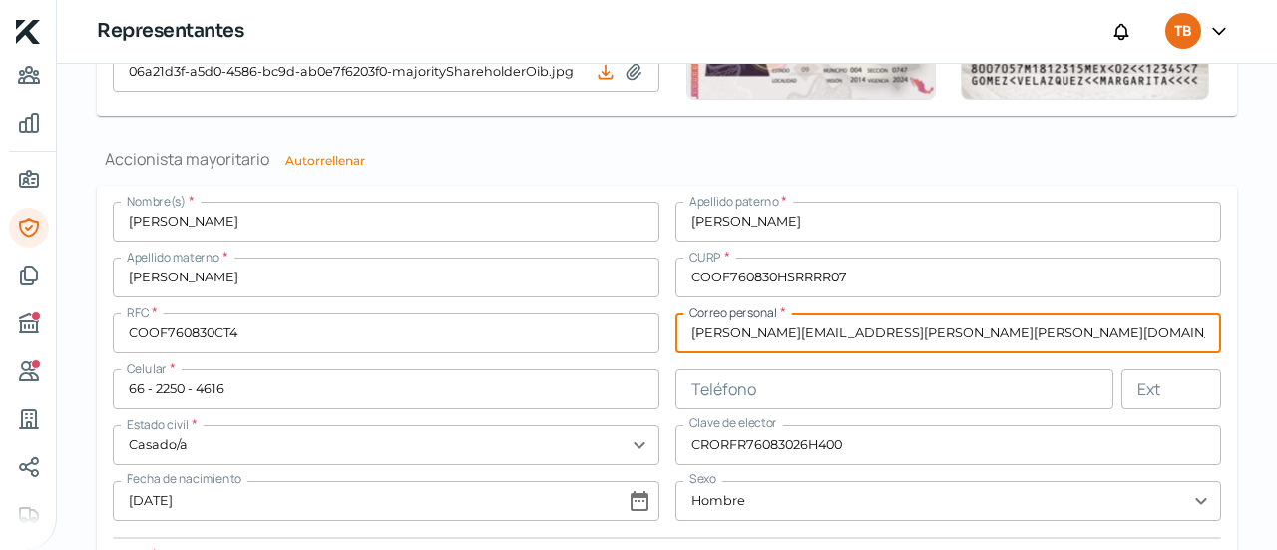
scroll to position [1573, 0]
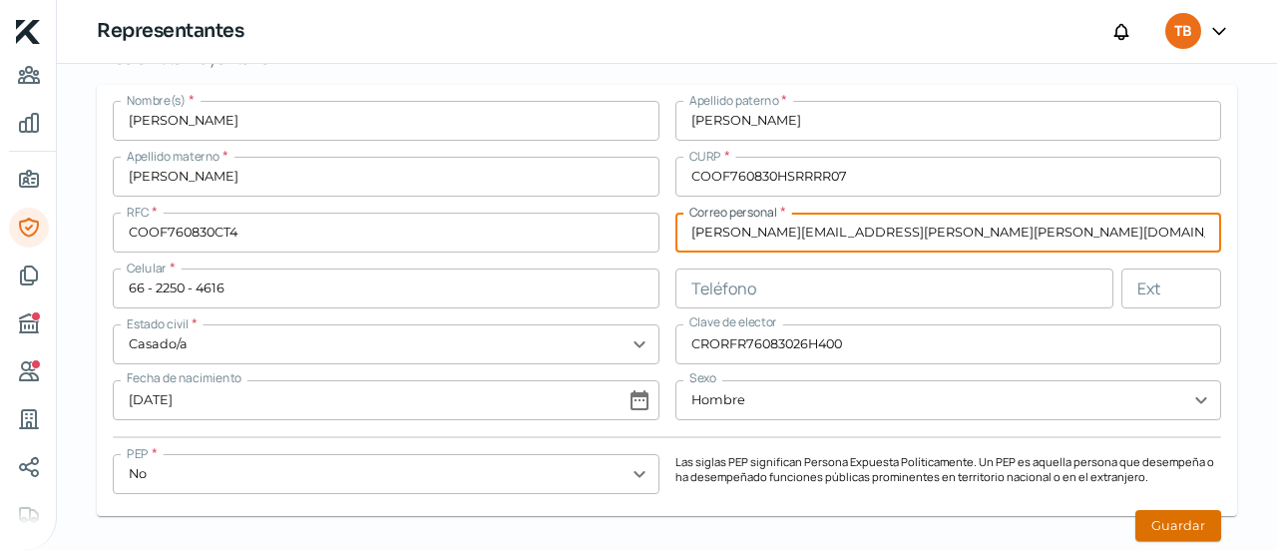
type input "[PERSON_NAME][EMAIL_ADDRESS][PERSON_NAME][PERSON_NAME][DOMAIN_NAME]"
click at [1168, 528] on button "Guardar" at bounding box center [1178, 525] width 86 height 31
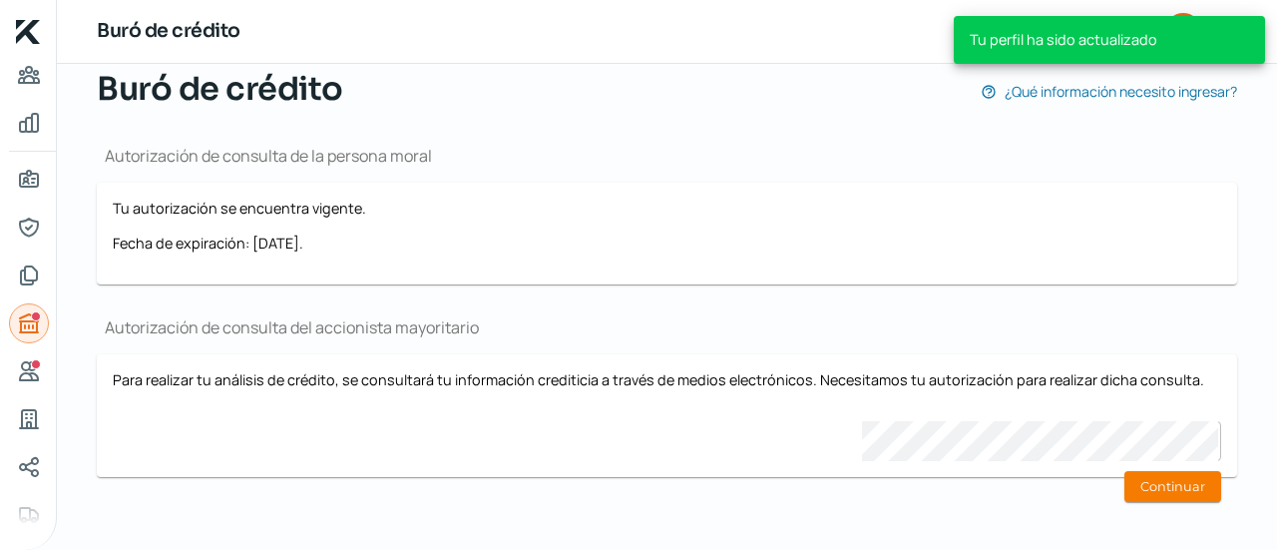
scroll to position [164, 0]
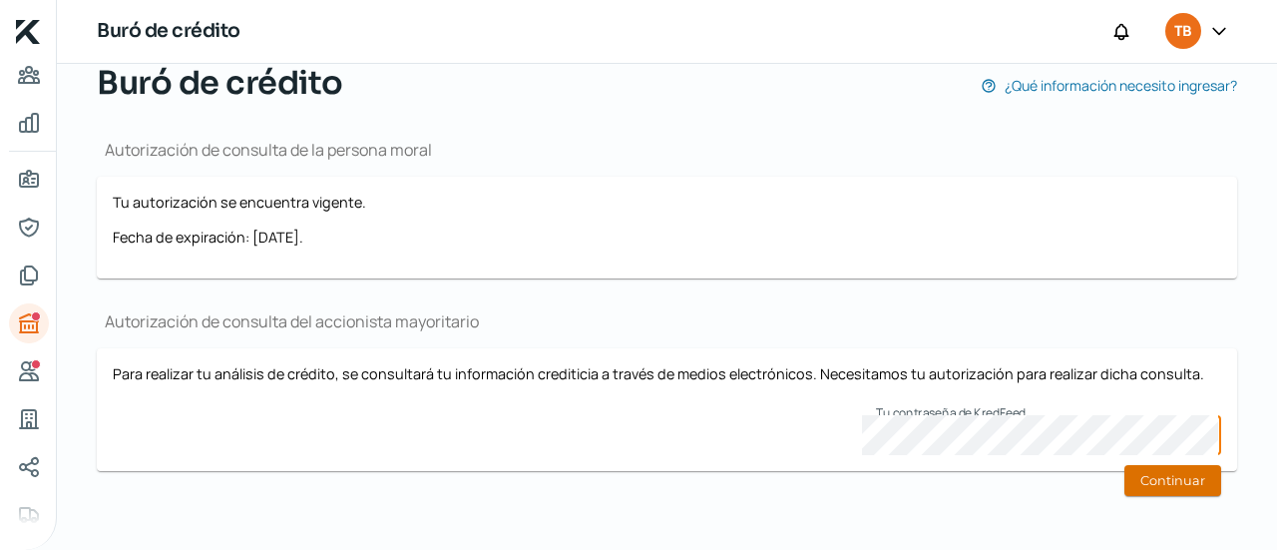
click at [1139, 468] on button "Continuar" at bounding box center [1172, 480] width 97 height 31
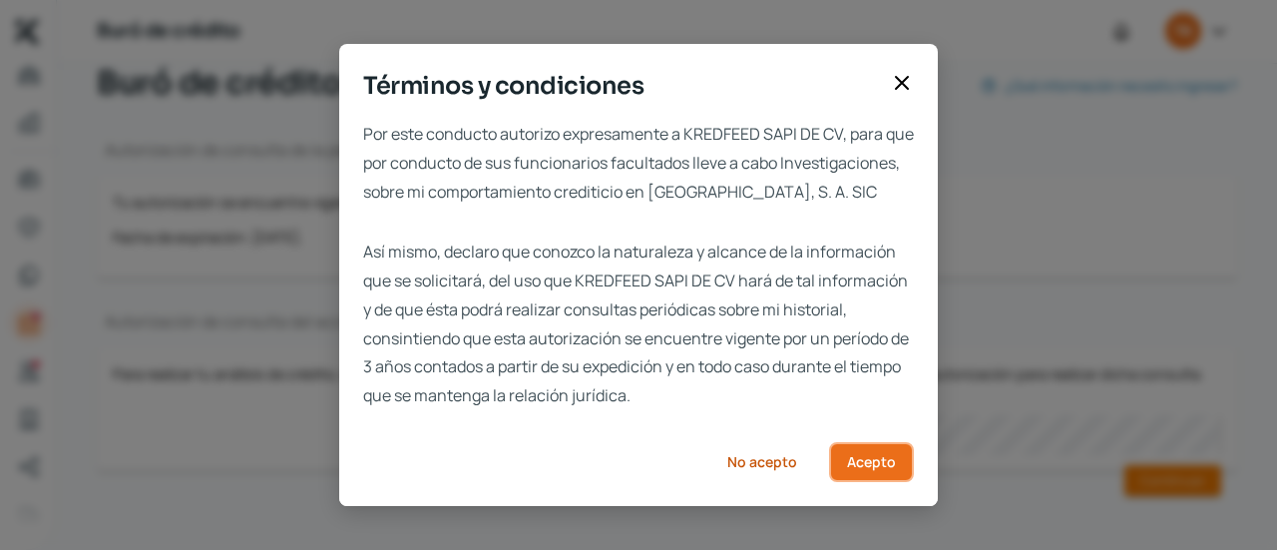
click at [876, 482] on button "Acepto" at bounding box center [871, 462] width 85 height 40
click at [875, 480] on div "Términos y condiciones Por este conducto autorizo expresamente a KREDFEED SAPI …" at bounding box center [638, 275] width 1277 height 550
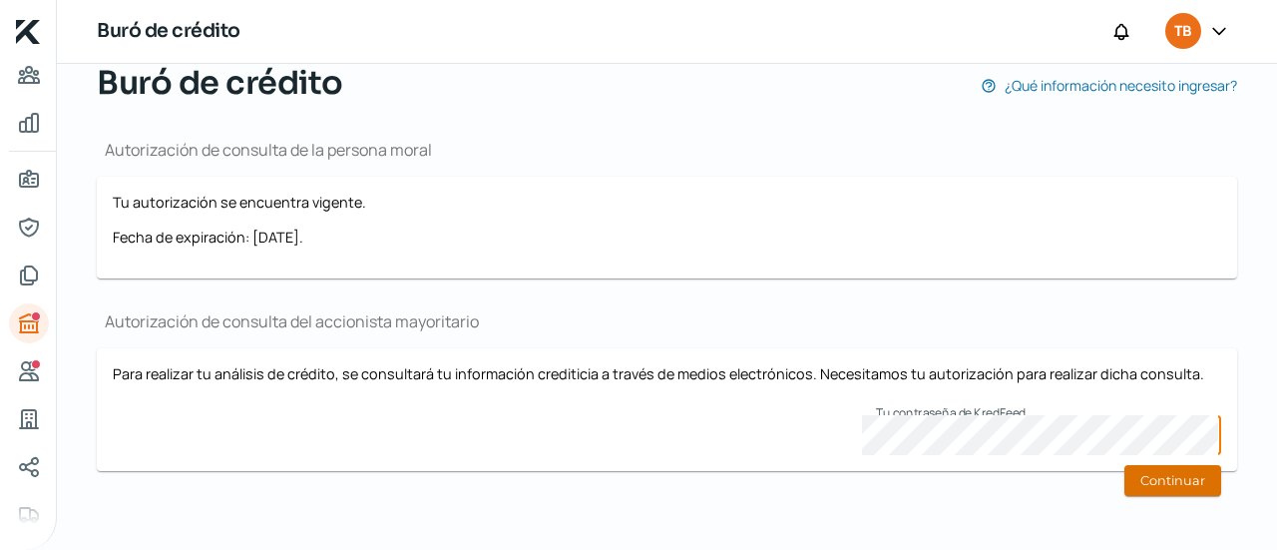
click at [1156, 481] on button "Continuar" at bounding box center [1172, 480] width 97 height 31
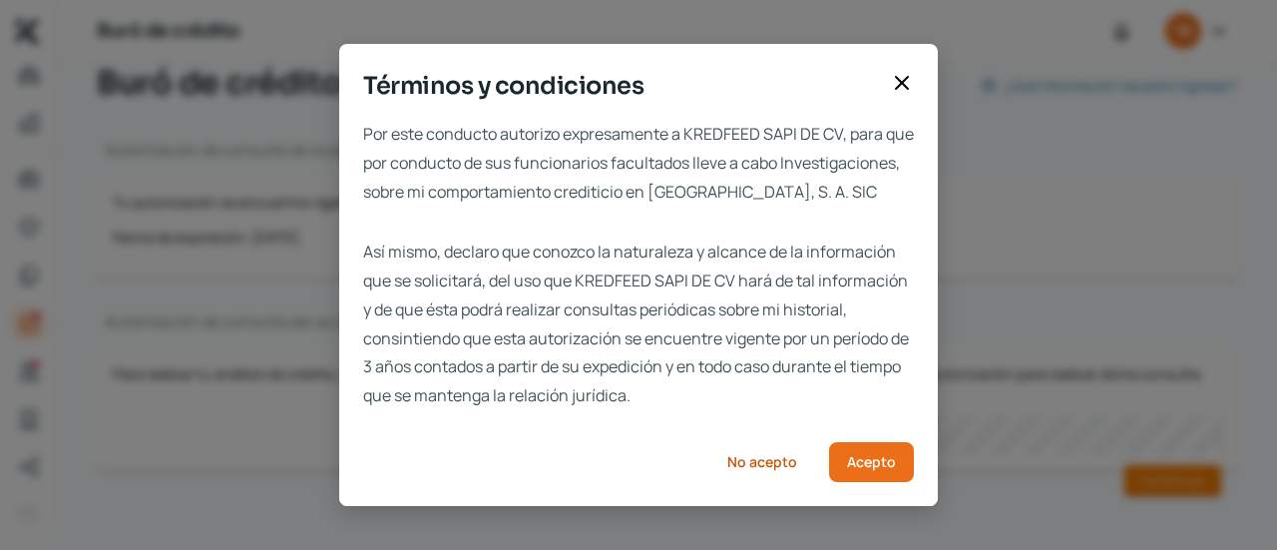
click at [864, 500] on div "Por este conducto autorizo expresamente a KREDFEED SAPI DE CV, para que por con…" at bounding box center [638, 313] width 599 height 386
click at [872, 469] on span "Acepto" at bounding box center [871, 462] width 49 height 14
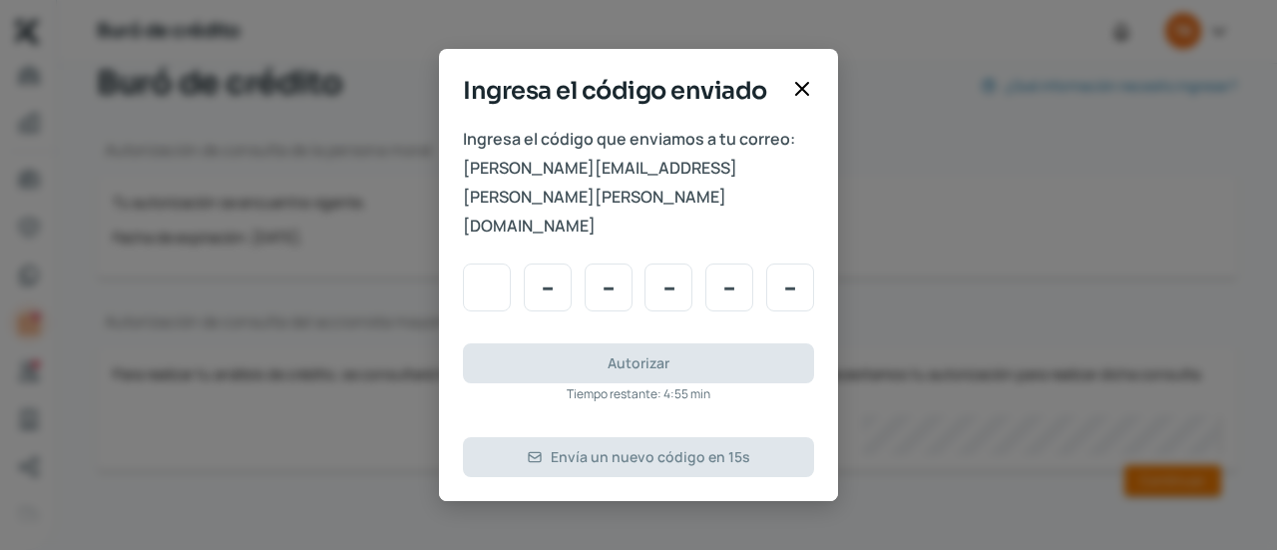
type input "3"
type input "7"
type input "1"
type input "0"
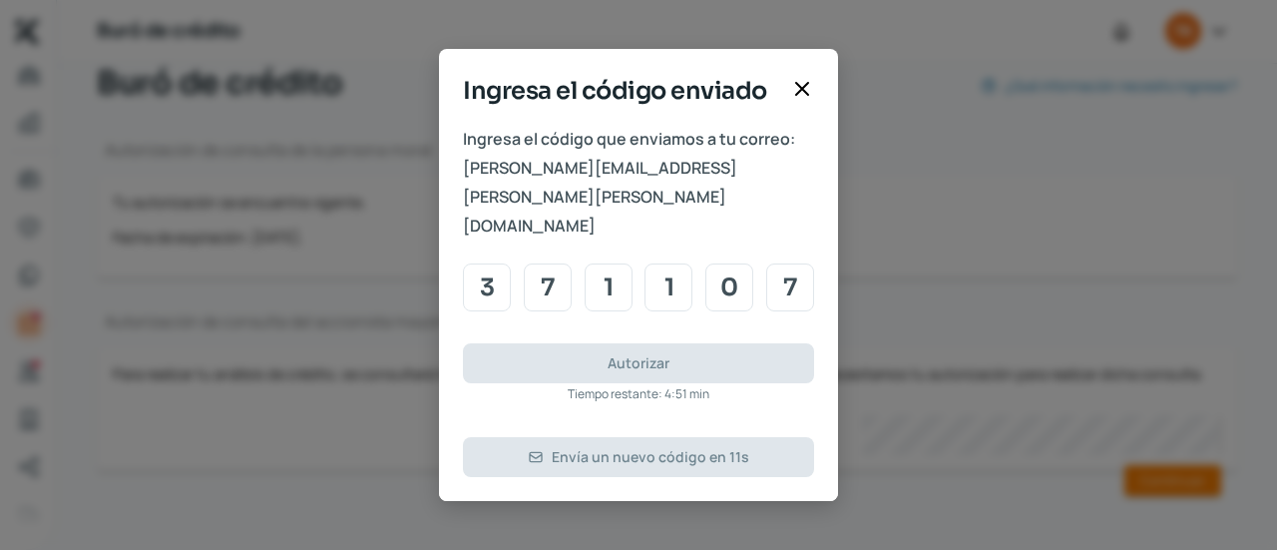
type input "7"
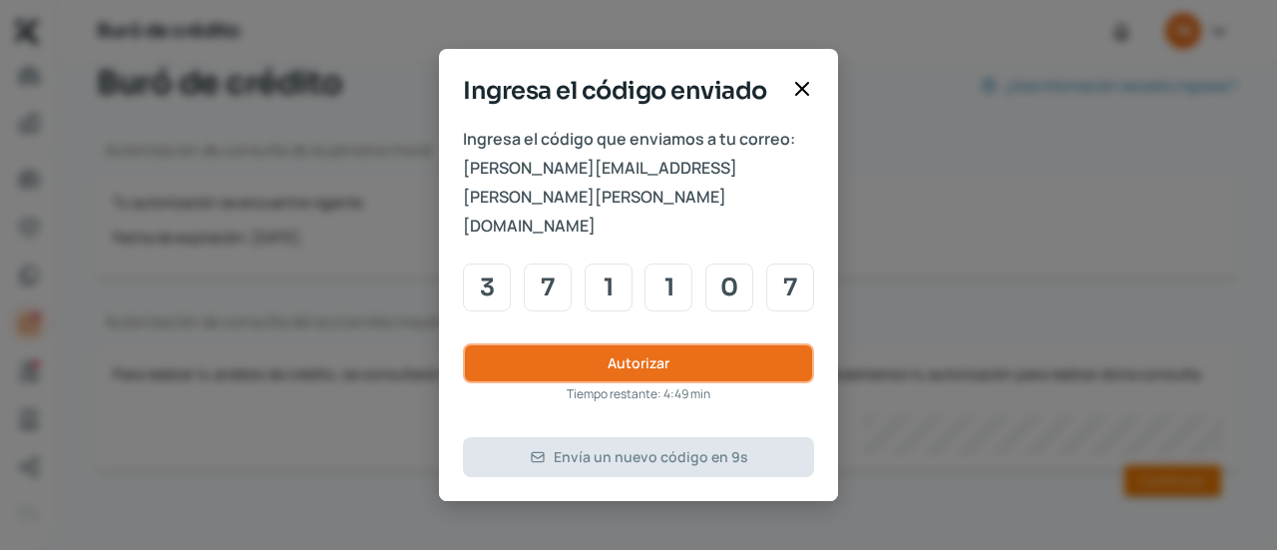
click at [642, 356] on span "Autorizar" at bounding box center [639, 363] width 62 height 14
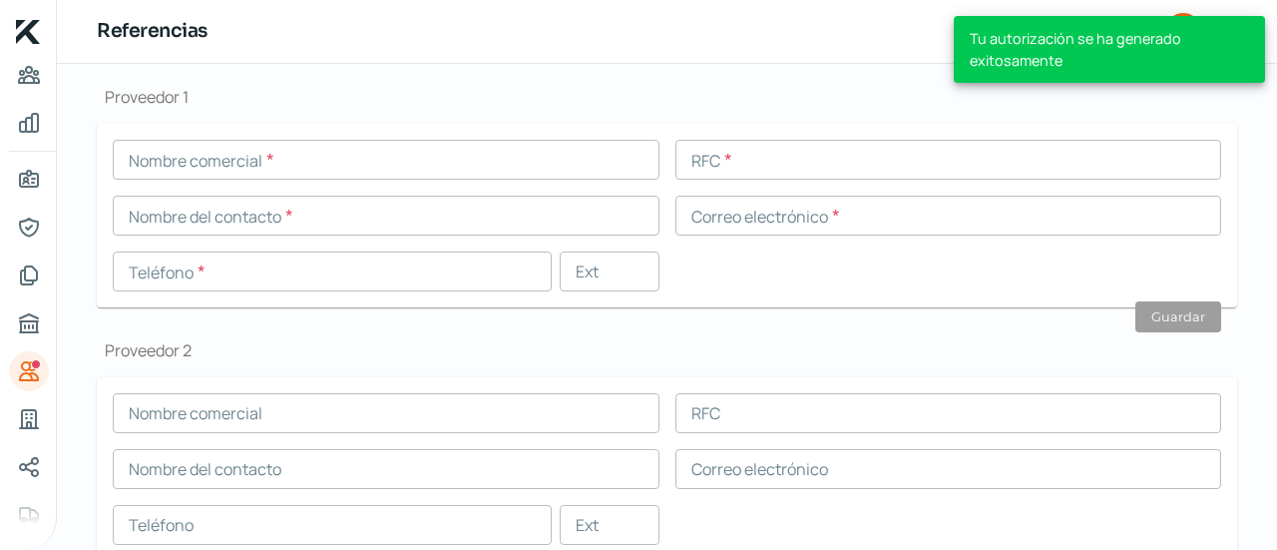
scroll to position [237, 0]
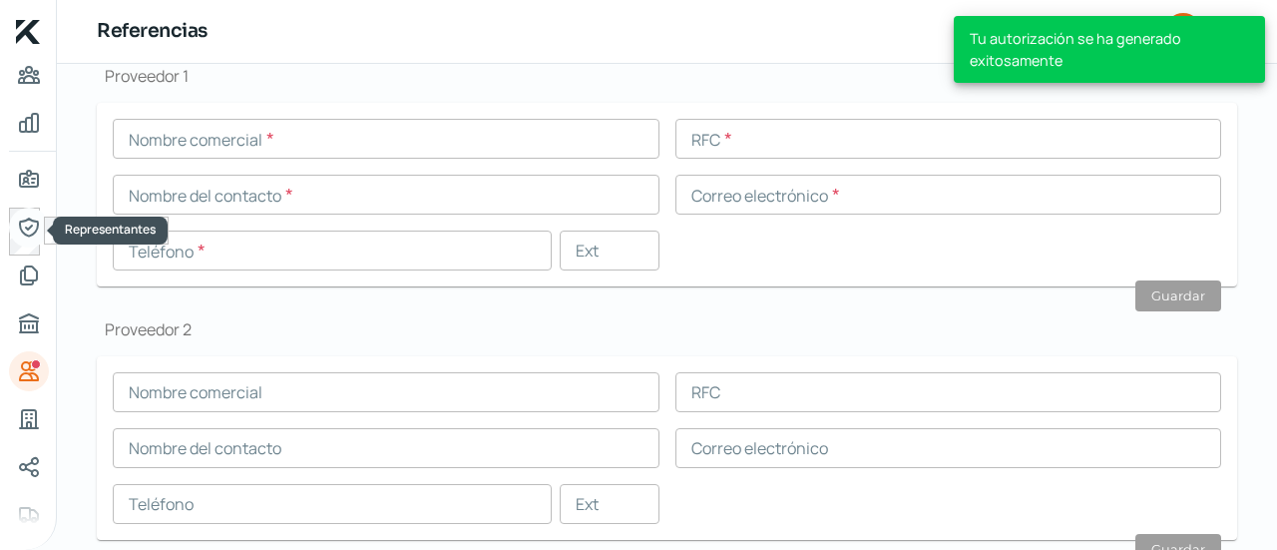
click at [37, 226] on icon "Representantes" at bounding box center [28, 227] width 18 height 18
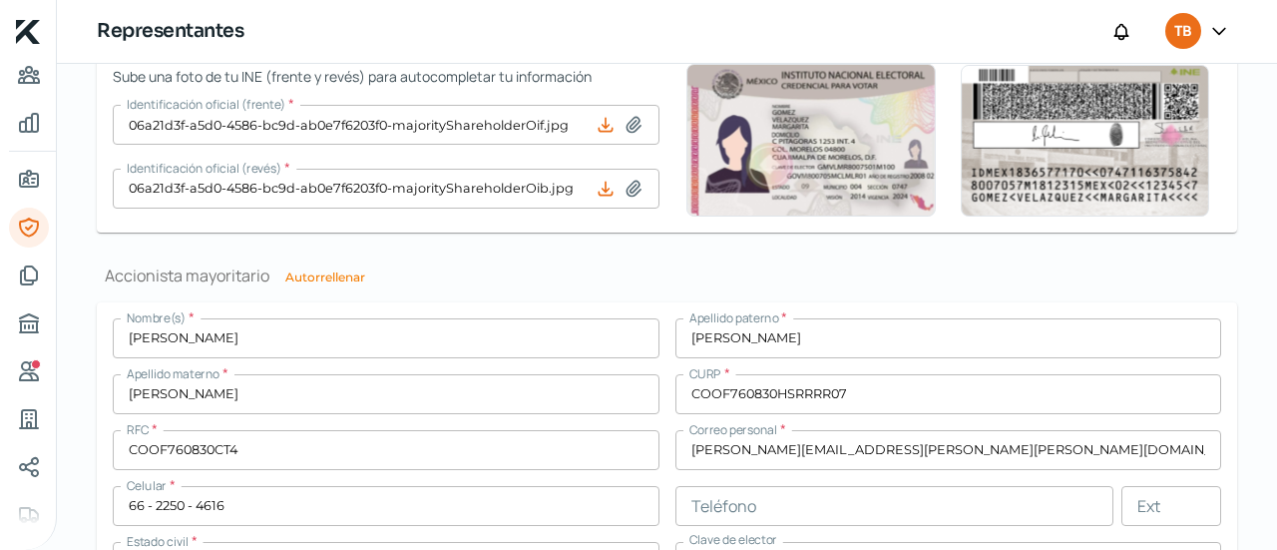
scroll to position [1438, 0]
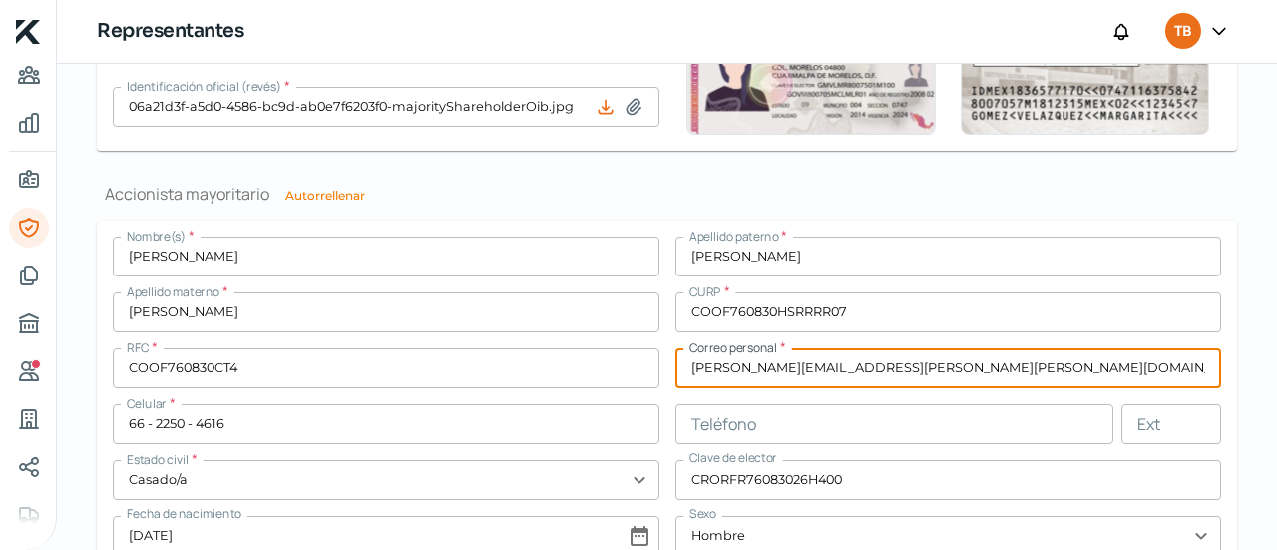
drag, startPoint x: 933, startPoint y: 370, endPoint x: 610, endPoint y: 364, distance: 323.3
click at [610, 364] on div "Nombre(s) * [PERSON_NAME] paterno * [PERSON_NAME] materno * [PERSON_NAME] * COO…" at bounding box center [667, 435] width 1108 height 399
paste input "[EMAIL_ADDRESS][DOMAIN_NAME]"
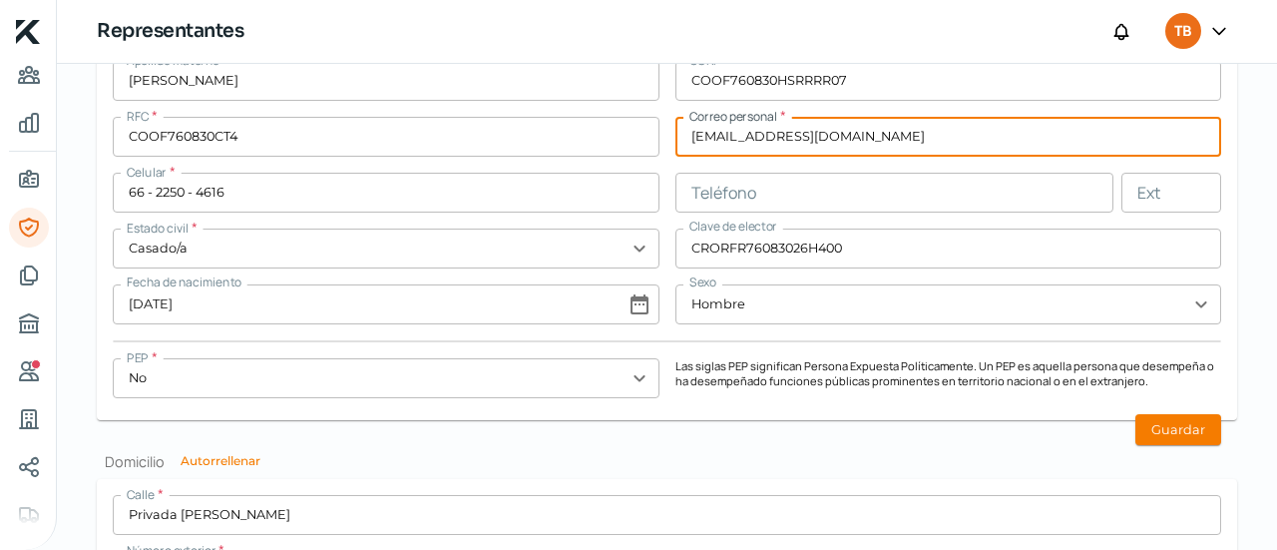
scroll to position [1668, 0]
type input "[EMAIL_ADDRESS][DOMAIN_NAME]"
click at [1157, 418] on button "Guardar" at bounding box center [1178, 430] width 86 height 31
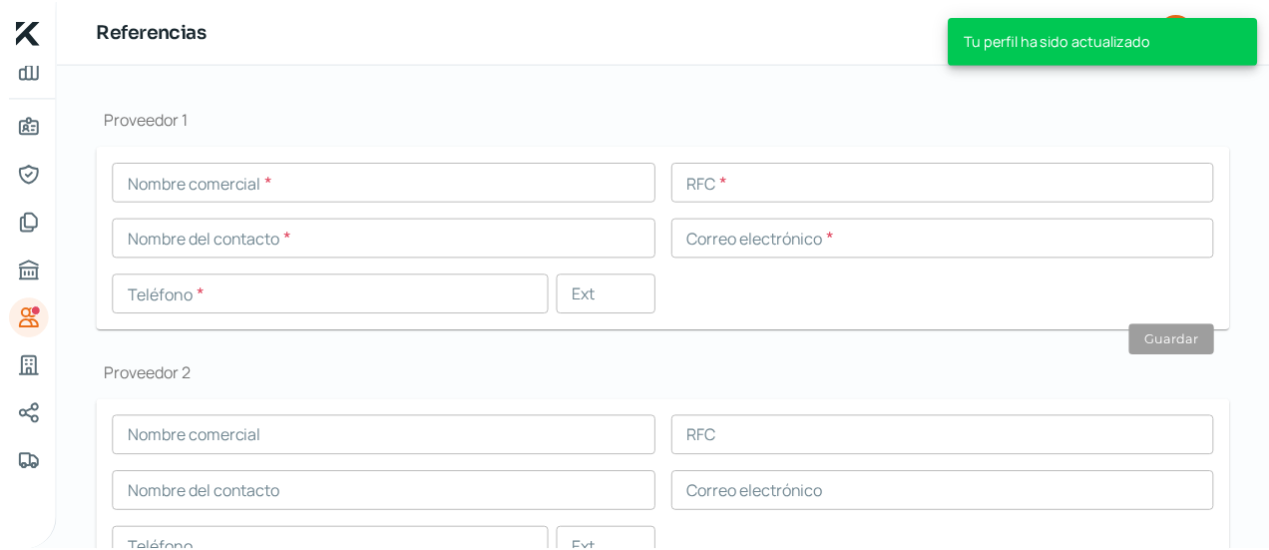
scroll to position [194, 0]
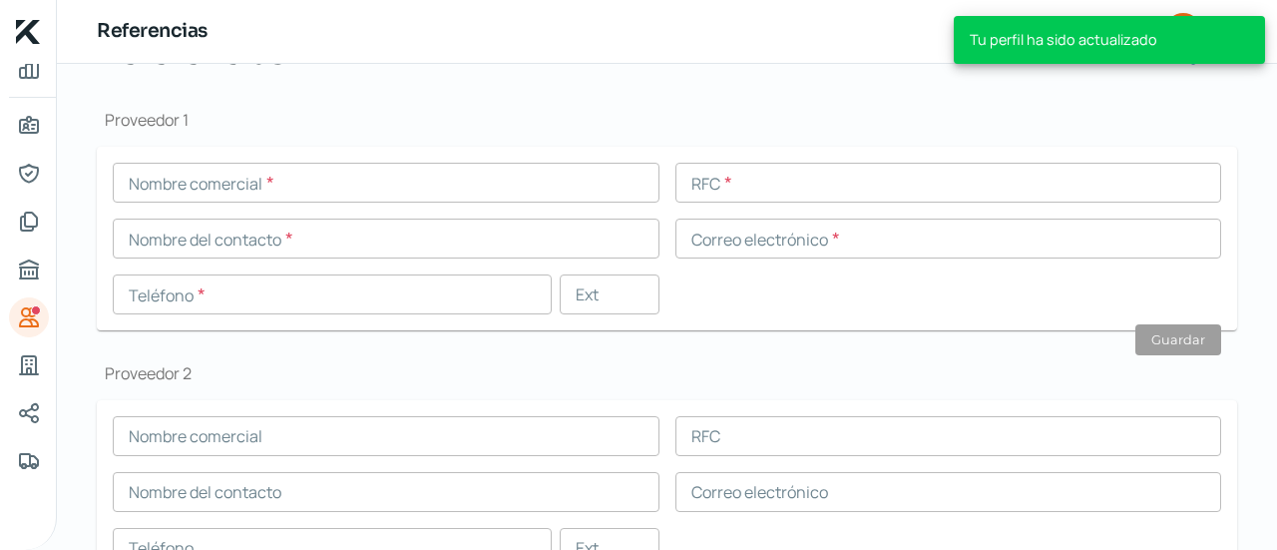
click at [772, 41] on div "Referencias TB" at bounding box center [667, 32] width 1220 height 64
drag, startPoint x: 1276, startPoint y: 187, endPoint x: 1267, endPoint y: 60, distance: 127.0
click at [1267, 60] on div "Tu perfil ha sido actualizado Inicio | KredFeed Referencias TB Falta informació…" at bounding box center [638, 275] width 1277 height 550
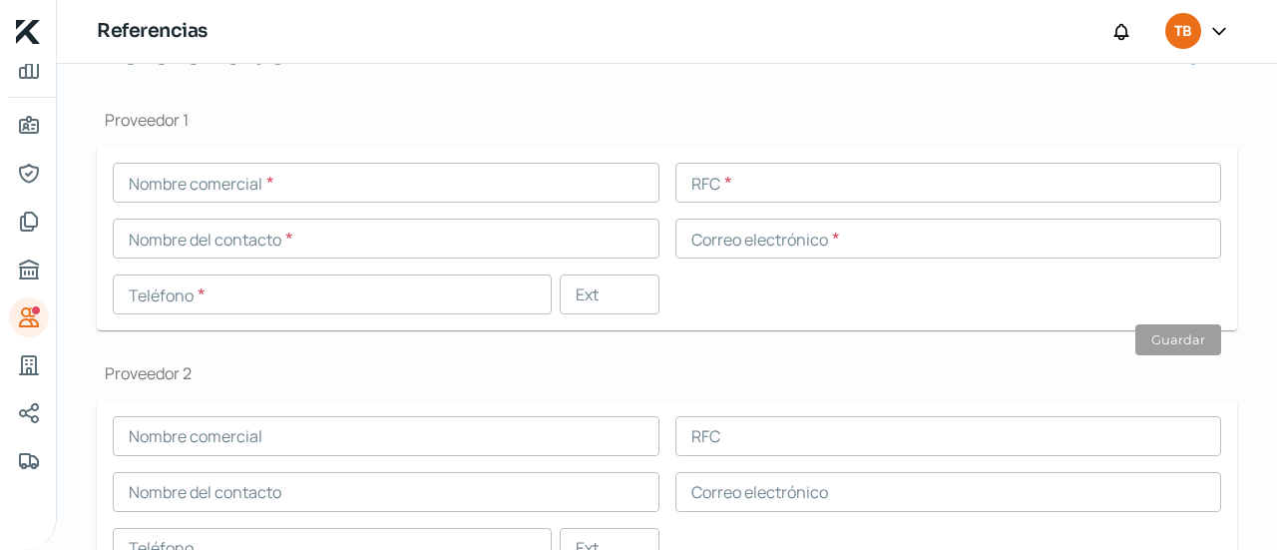
click at [1221, 25] on icon at bounding box center [1219, 31] width 20 height 20
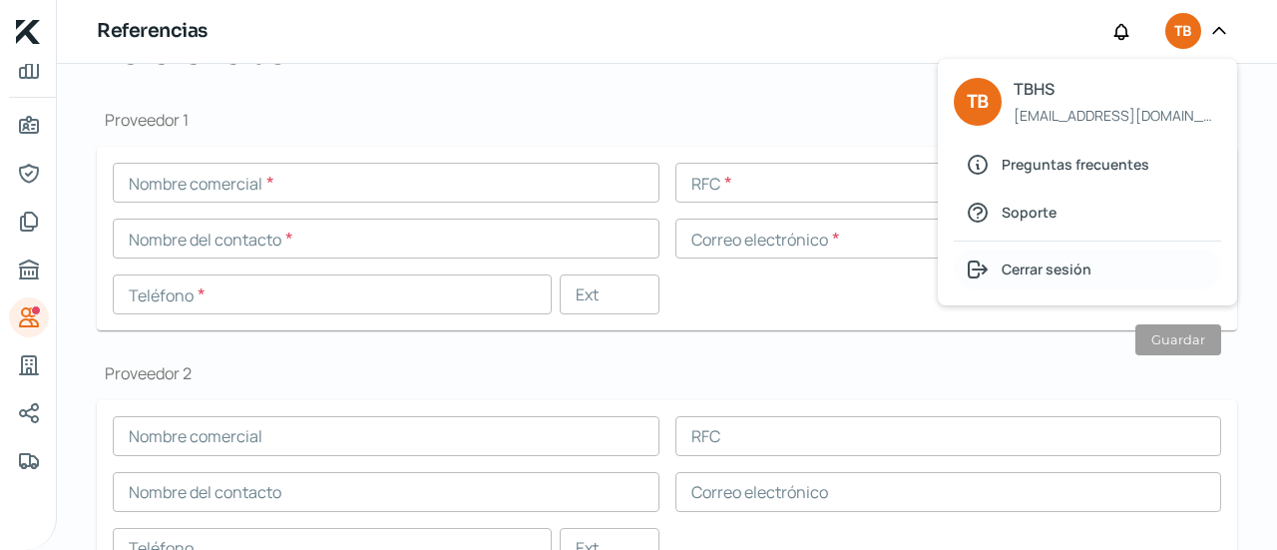
click at [1011, 260] on span "Cerrar sesión" at bounding box center [1047, 268] width 90 height 25
